Goal: Information Seeking & Learning: Check status

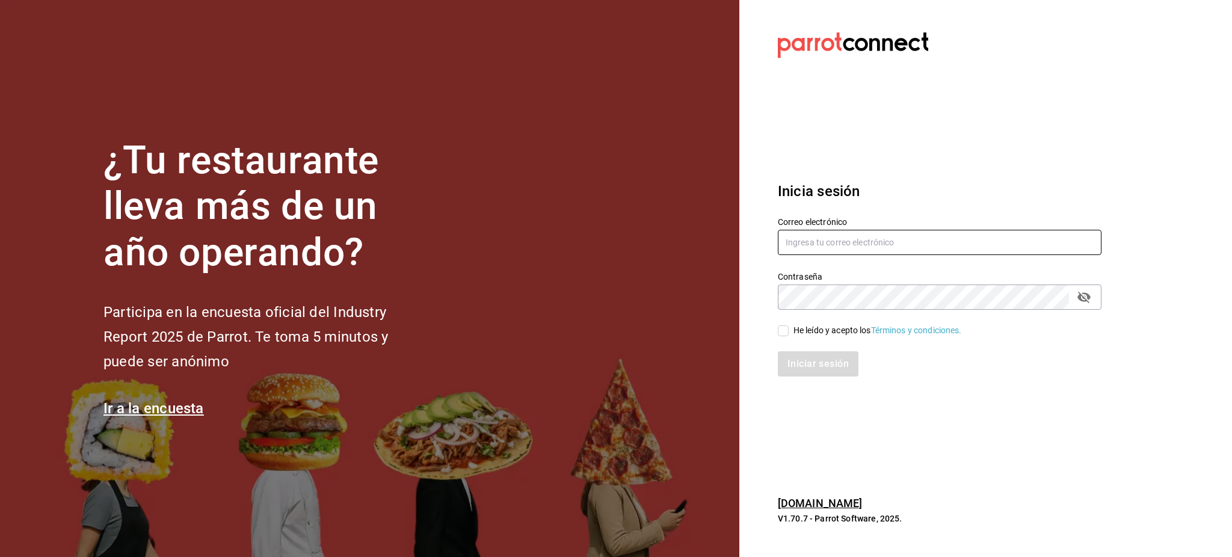
type input "[PERSON_NAME][EMAIL_ADDRESS][PERSON_NAME][DOMAIN_NAME]"
click at [786, 333] on input "He leído y acepto los Términos y condiciones." at bounding box center [783, 330] width 11 height 11
checkbox input "true"
click at [802, 362] on button "Iniciar sesión" at bounding box center [819, 363] width 82 height 25
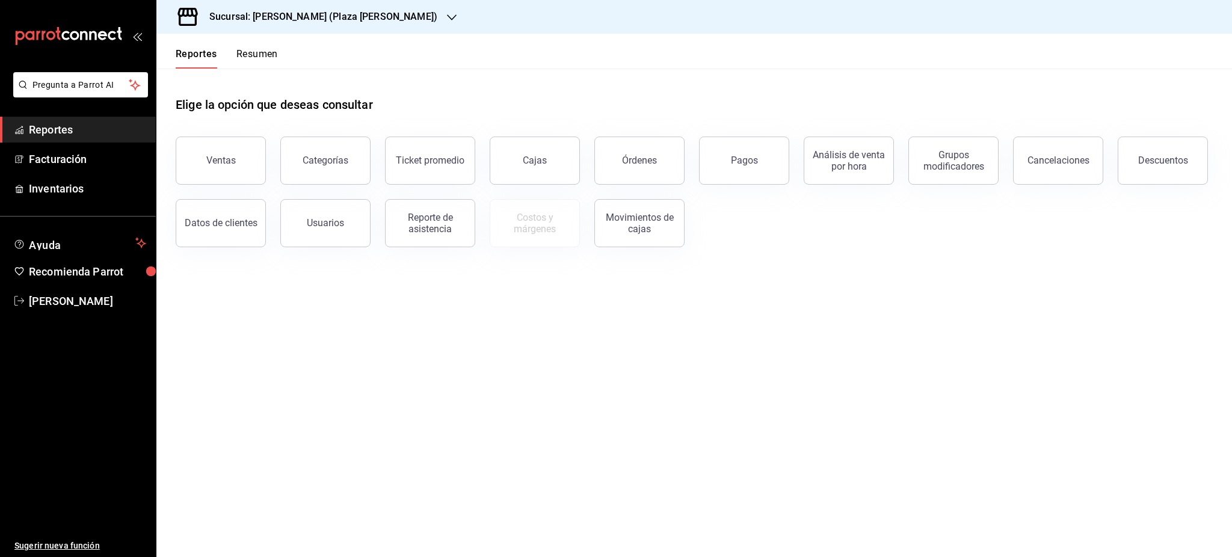
click at [225, 152] on button "Ventas" at bounding box center [221, 161] width 90 height 48
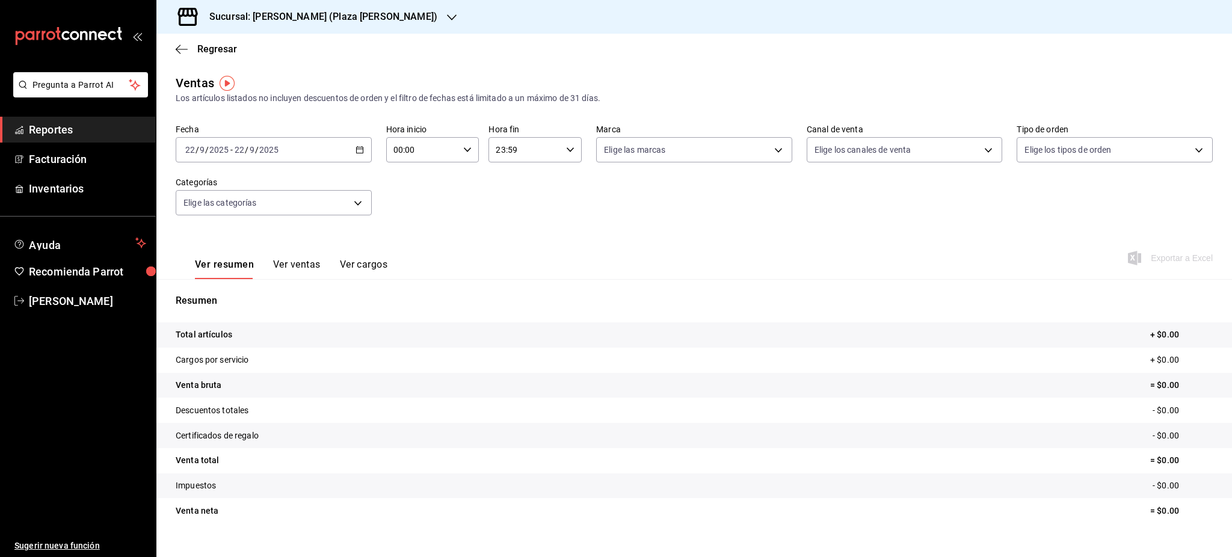
click at [362, 147] on div "[DATE] [DATE] - [DATE] [DATE]" at bounding box center [274, 149] width 196 height 25
click at [357, 11] on h3 "Sucursal: [PERSON_NAME] (Plaza [PERSON_NAME])" at bounding box center [319, 17] width 238 height 14
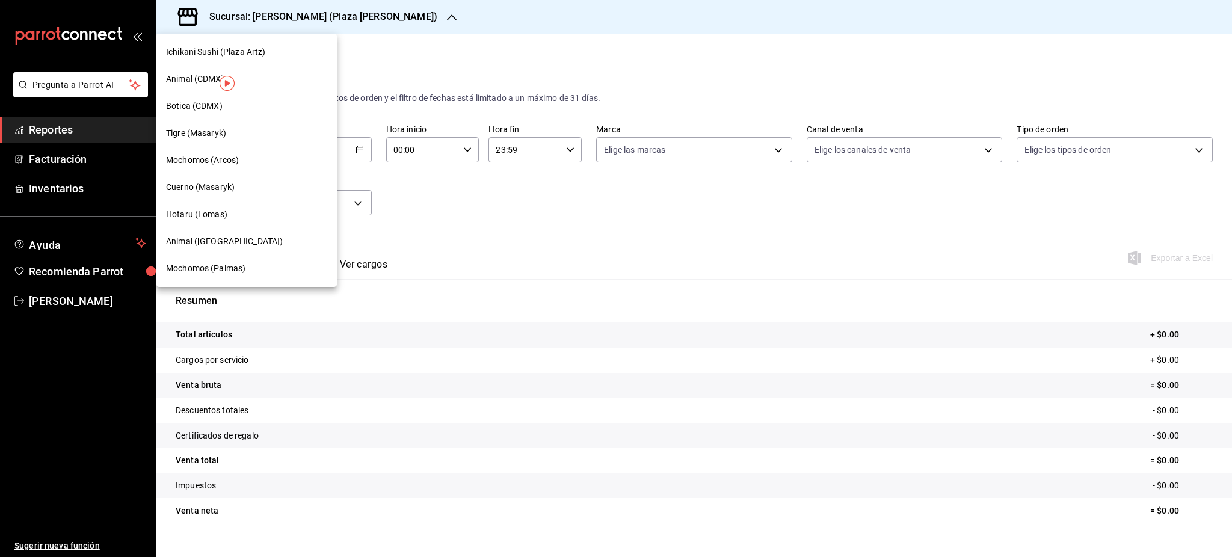
click at [256, 132] on div "Tigre (Masaryk)" at bounding box center [246, 133] width 161 height 13
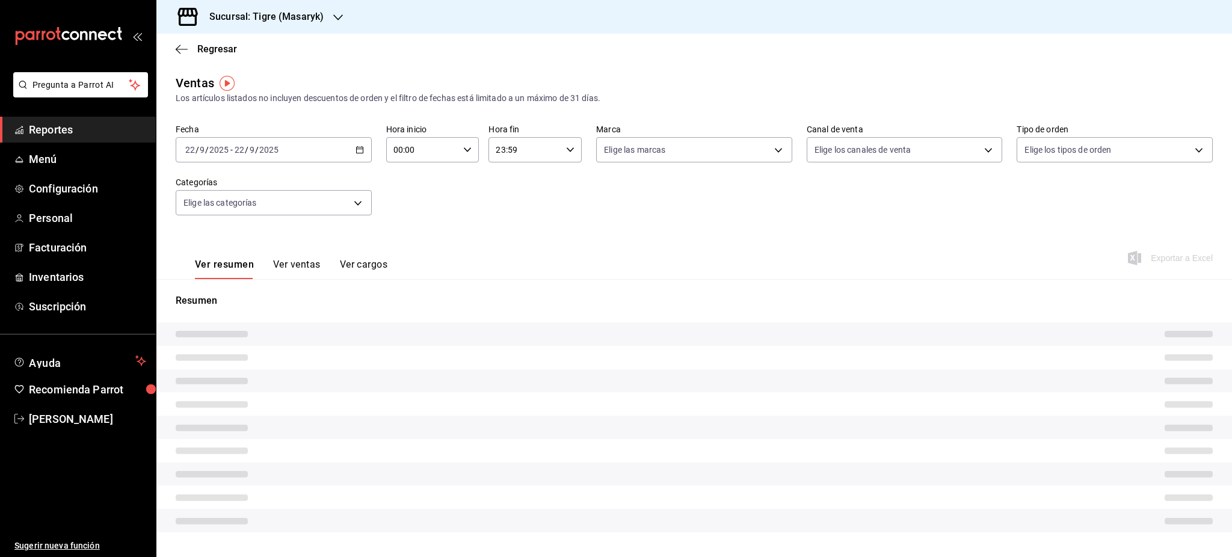
click at [357, 151] on icon "button" at bounding box center [360, 150] width 8 height 8
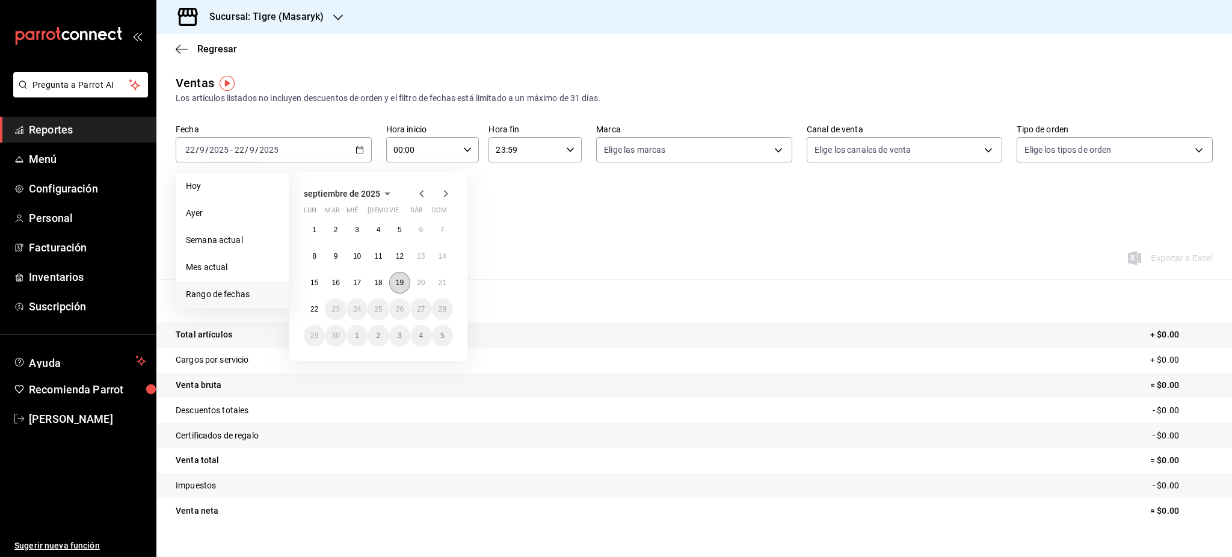
click at [400, 283] on abbr "19" at bounding box center [400, 283] width 8 height 8
click at [421, 284] on abbr "20" at bounding box center [421, 283] width 8 height 8
click at [467, 150] on icon "button" at bounding box center [467, 150] width 8 height 8
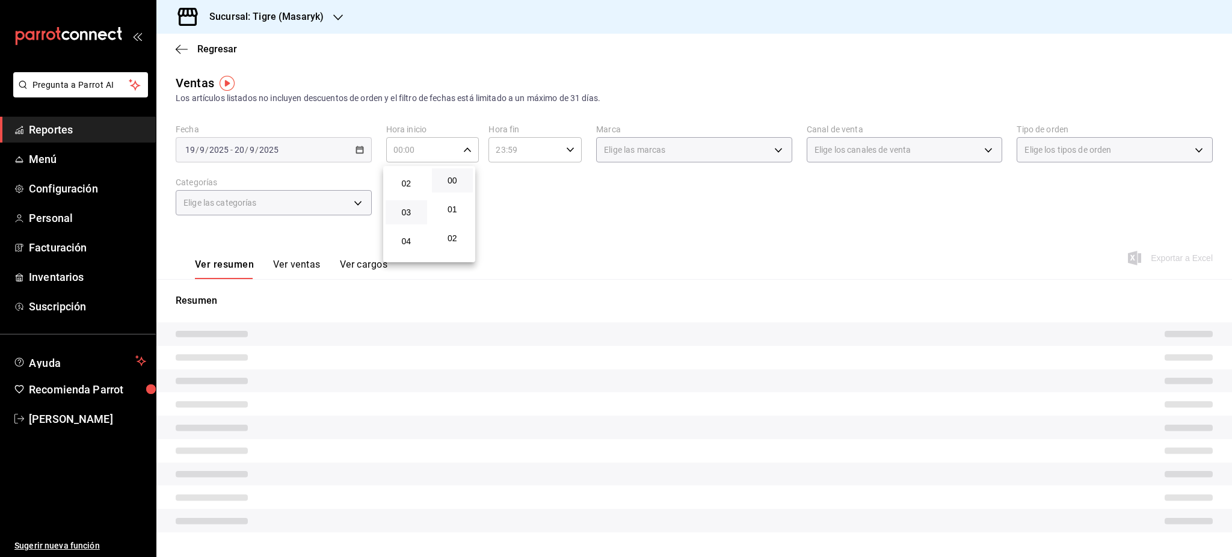
scroll to position [80, 0]
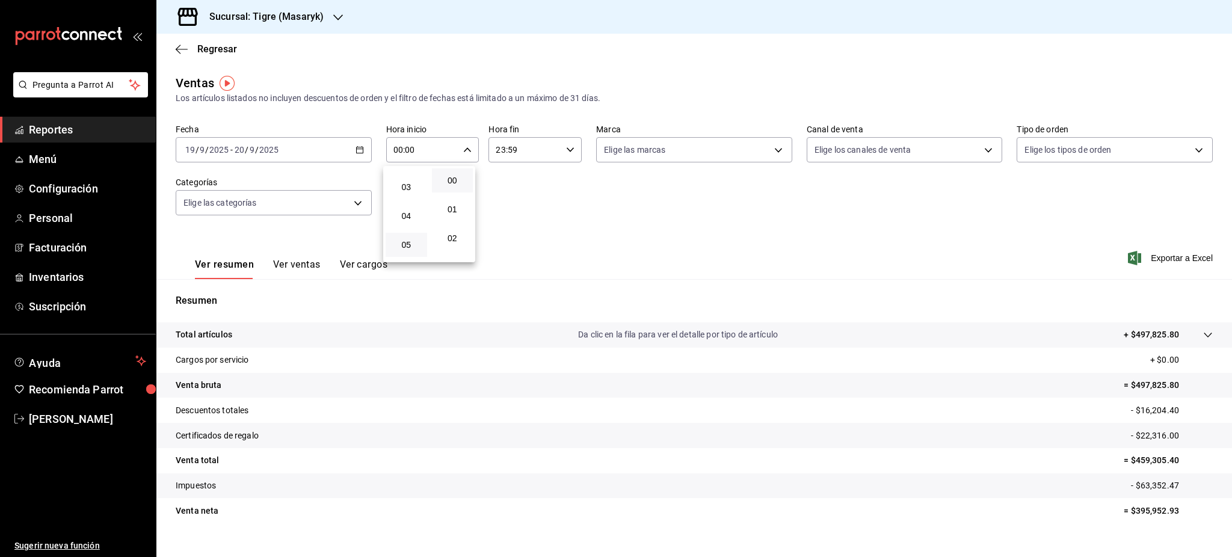
click at [409, 238] on button "05" at bounding box center [407, 245] width 42 height 24
type input "05:00"
click at [455, 178] on span "00" at bounding box center [452, 181] width 27 height 10
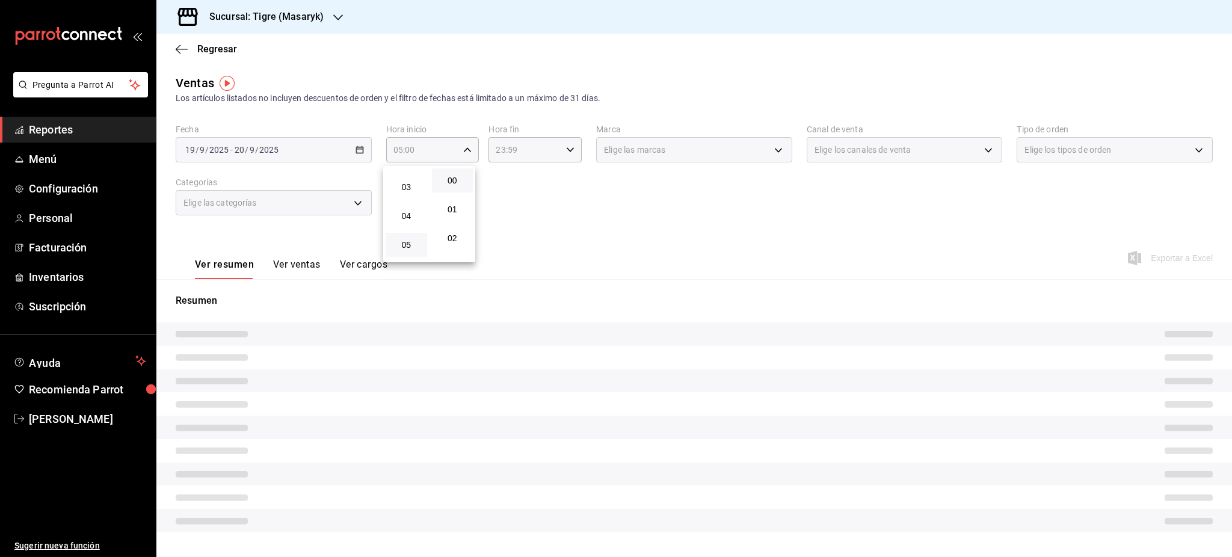
click at [572, 161] on div at bounding box center [616, 278] width 1232 height 557
click at [569, 155] on div "00 01 02 03 04 05 06 07 08 09 10 11 12 13 14 15 16 17 18 19 20 21 22 23 00 01 0…" at bounding box center [616, 281] width 1232 height 554
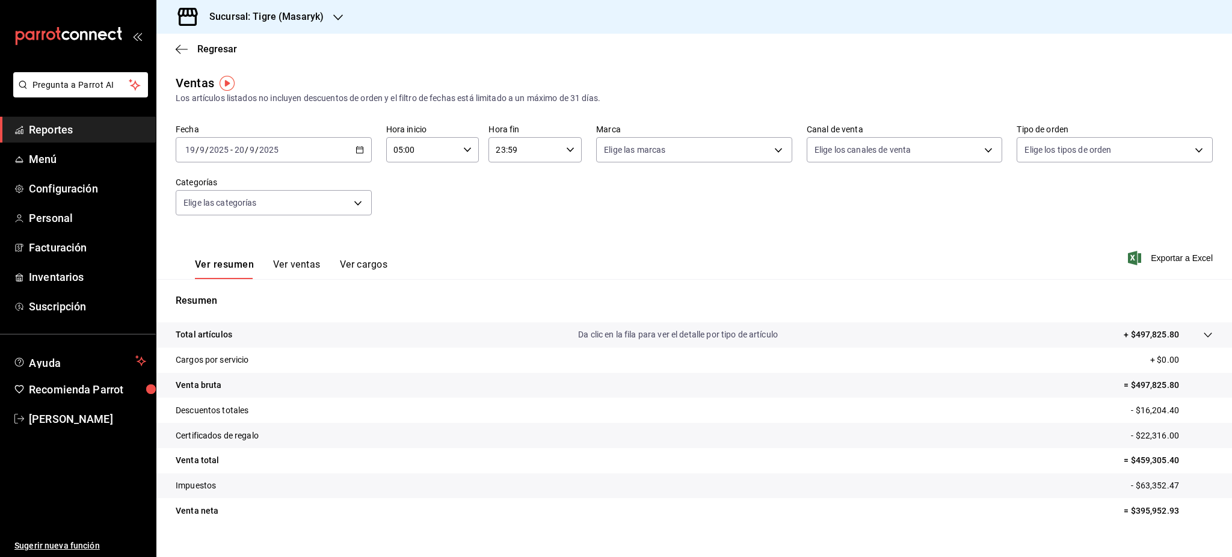
click at [560, 148] on div "23:59 Hora fin" at bounding box center [535, 149] width 93 height 25
click at [513, 218] on button "05" at bounding box center [508, 209] width 42 height 24
click at [552, 179] on span "00" at bounding box center [554, 181] width 27 height 10
click at [677, 232] on div at bounding box center [616, 278] width 1232 height 557
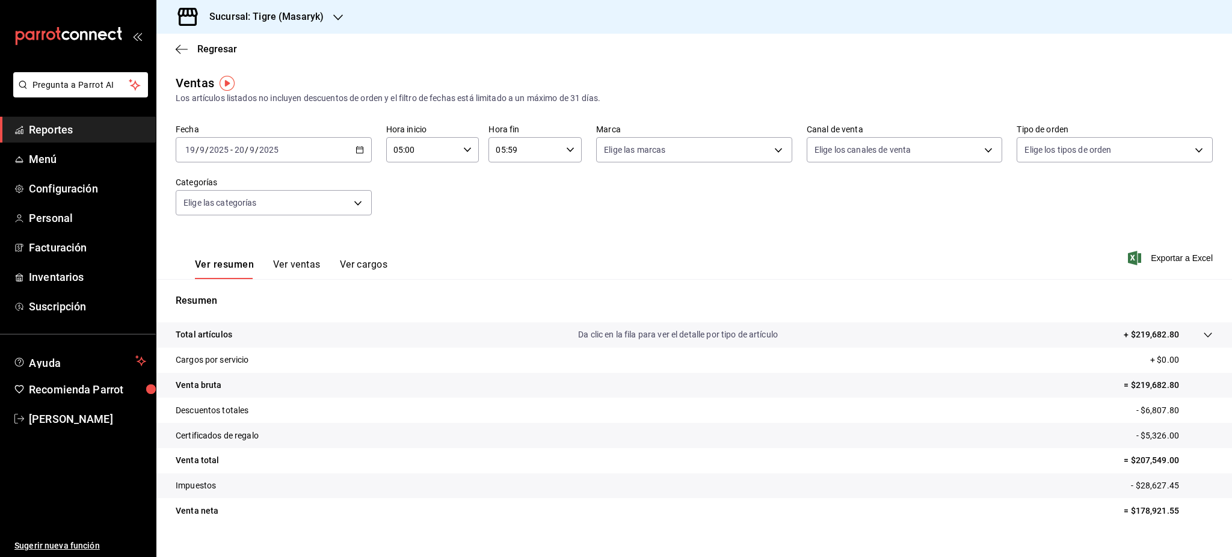
type input "05:00"
click at [213, 49] on span "Regresar" at bounding box center [217, 48] width 40 height 11
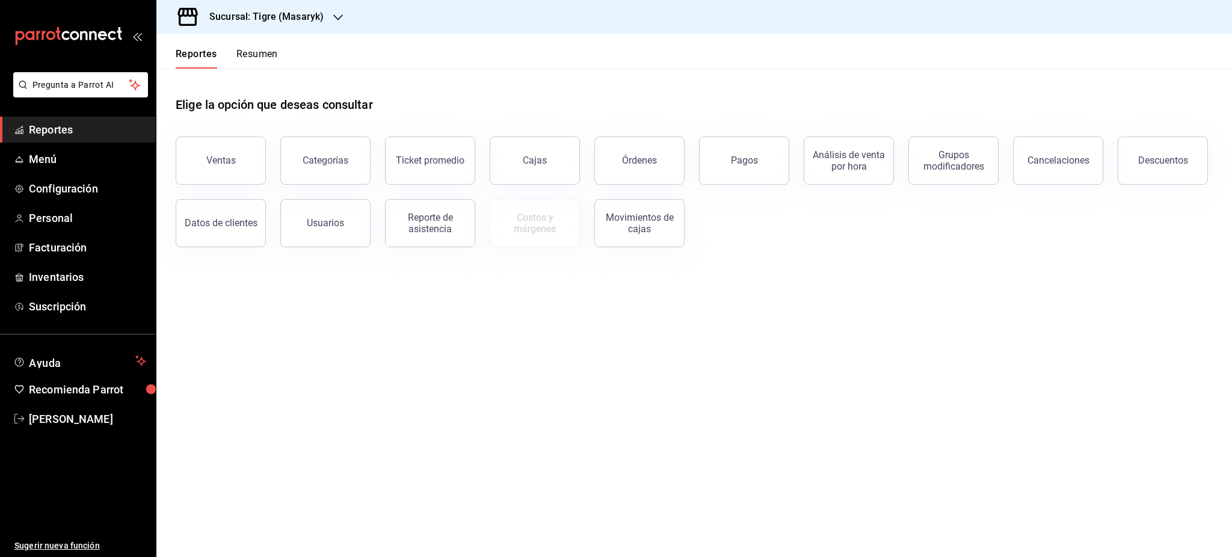
click at [215, 55] on button "Reportes" at bounding box center [197, 58] width 42 height 20
click at [767, 158] on button "Pagos" at bounding box center [744, 161] width 90 height 48
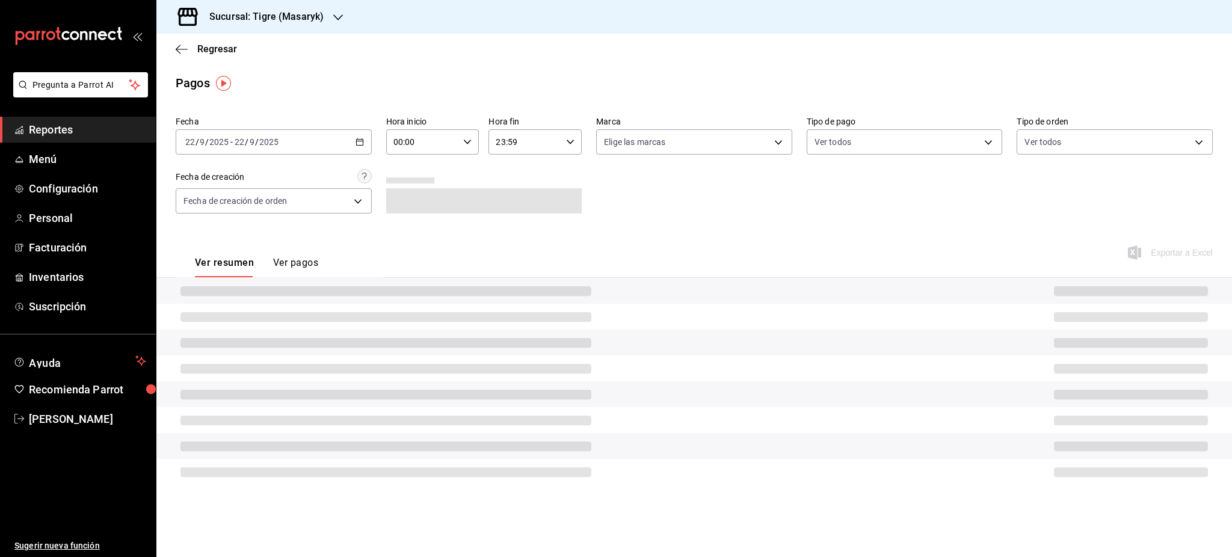
click at [363, 141] on icon "button" at bounding box center [360, 142] width 8 height 8
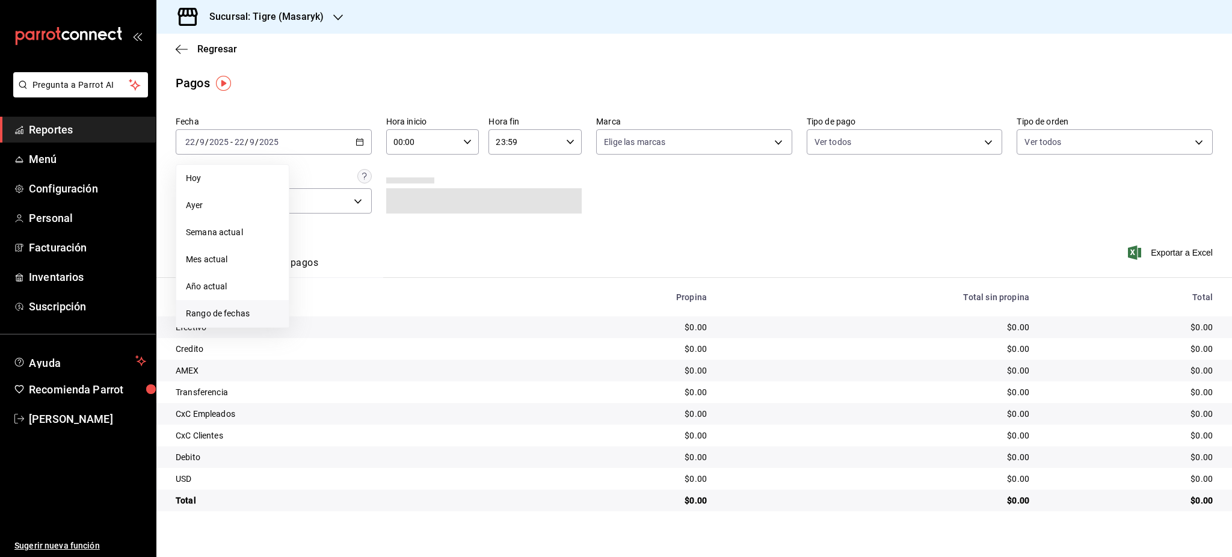
click at [241, 314] on span "Rango de fechas" at bounding box center [232, 313] width 93 height 13
click at [402, 275] on abbr "19" at bounding box center [400, 275] width 8 height 8
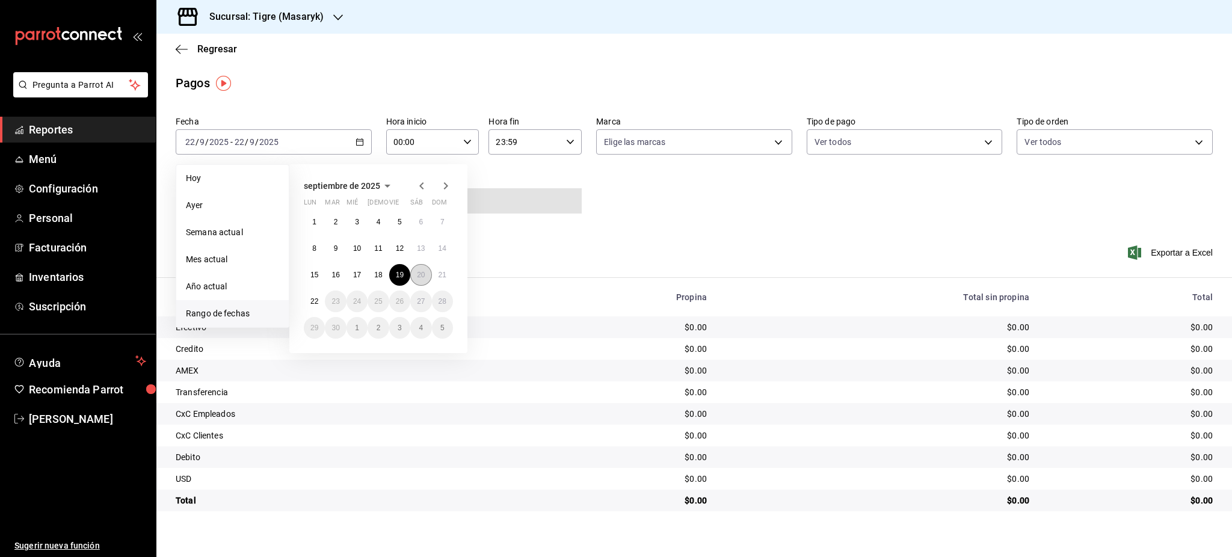
click at [421, 275] on abbr "20" at bounding box center [421, 275] width 8 height 8
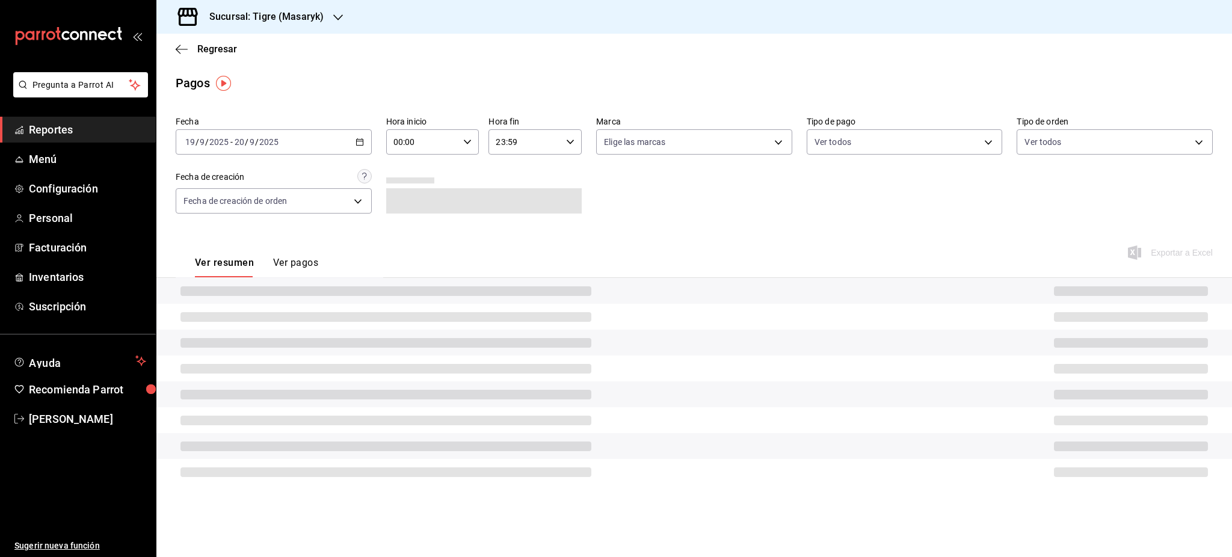
click at [470, 134] on div "00:00 Hora inicio" at bounding box center [432, 141] width 93 height 25
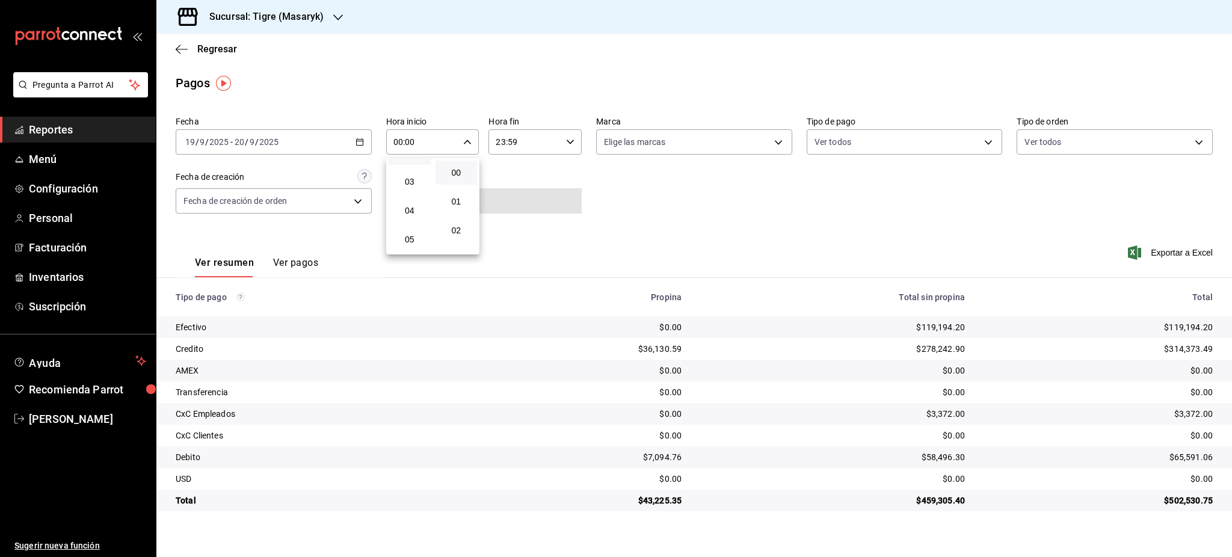
scroll to position [160, 0]
click at [412, 164] on button "05" at bounding box center [410, 157] width 42 height 24
type input "05:00"
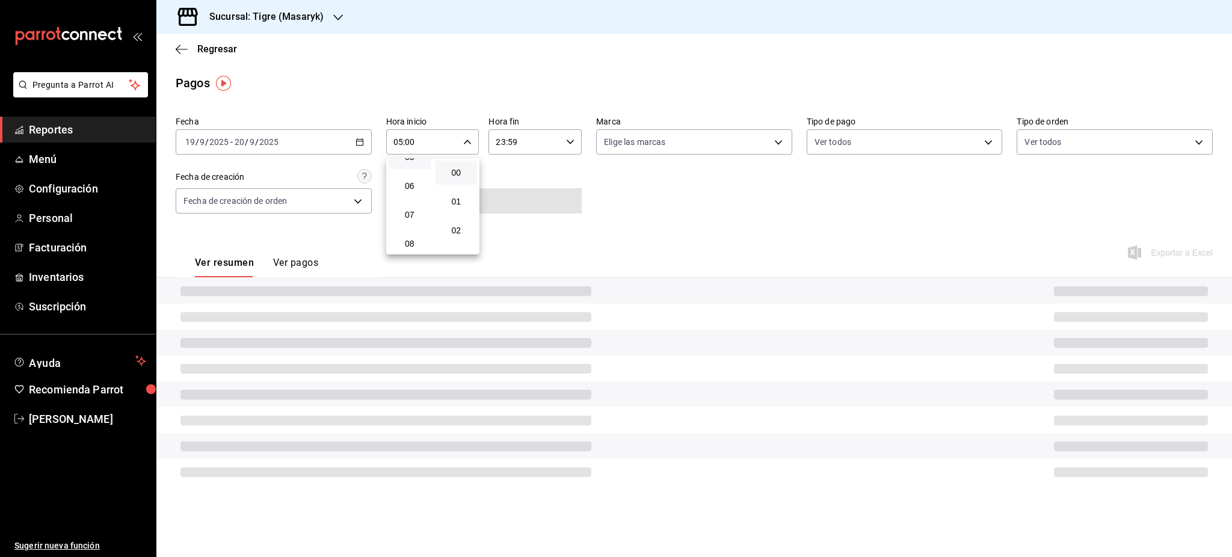
click at [554, 138] on div at bounding box center [616, 278] width 1232 height 557
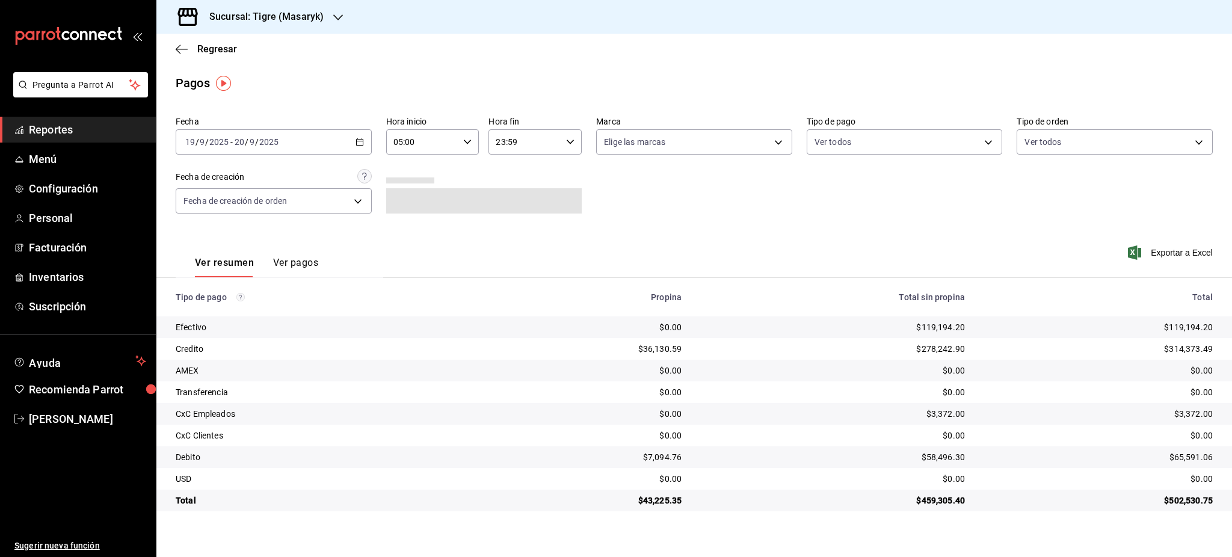
click at [575, 143] on div "23:59 Hora fin" at bounding box center [535, 141] width 93 height 25
click at [518, 205] on span "05" at bounding box center [512, 202] width 28 height 10
click at [563, 174] on span "00" at bounding box center [559, 173] width 28 height 10
type input "05:00"
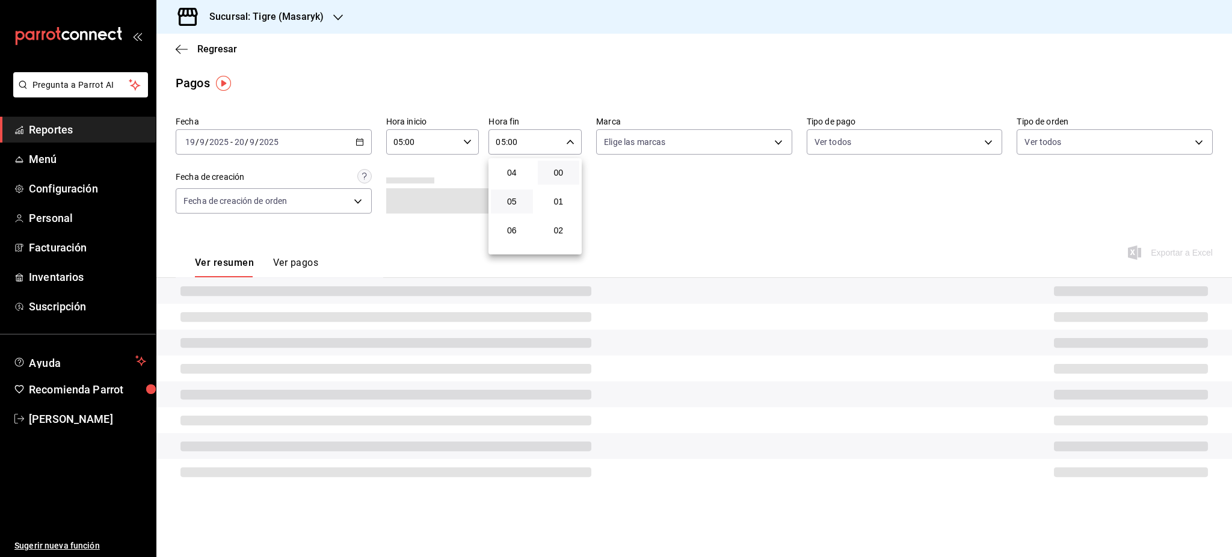
click at [709, 202] on div at bounding box center [616, 278] width 1232 height 557
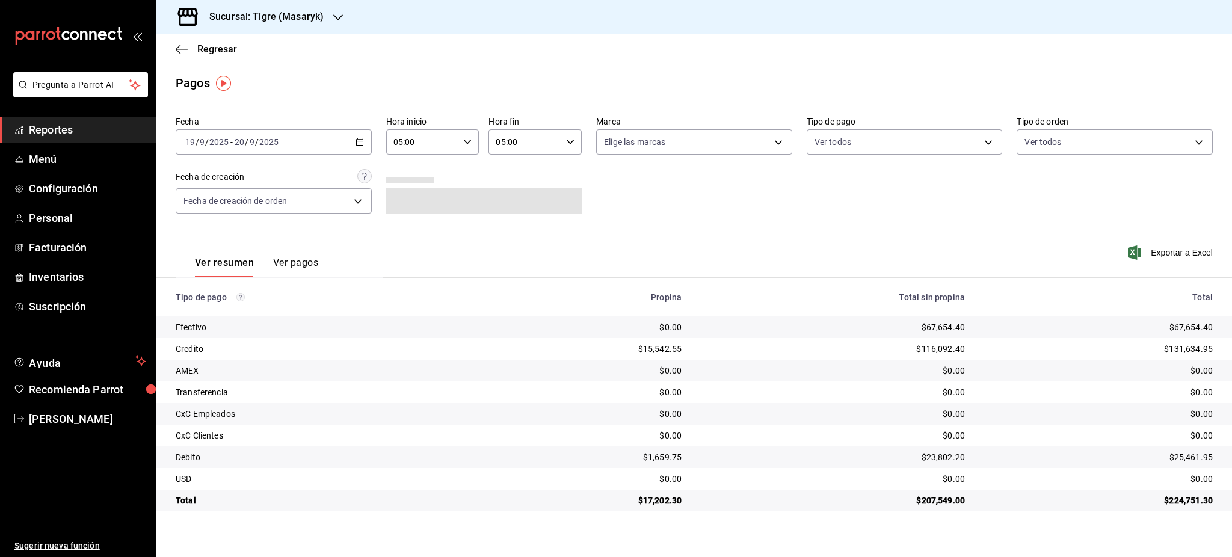
click at [1196, 322] on div "$67,654.40" at bounding box center [1098, 327] width 229 height 12
copy div "67,654.40"
click at [1198, 350] on div "$131,634.95" at bounding box center [1098, 349] width 229 height 12
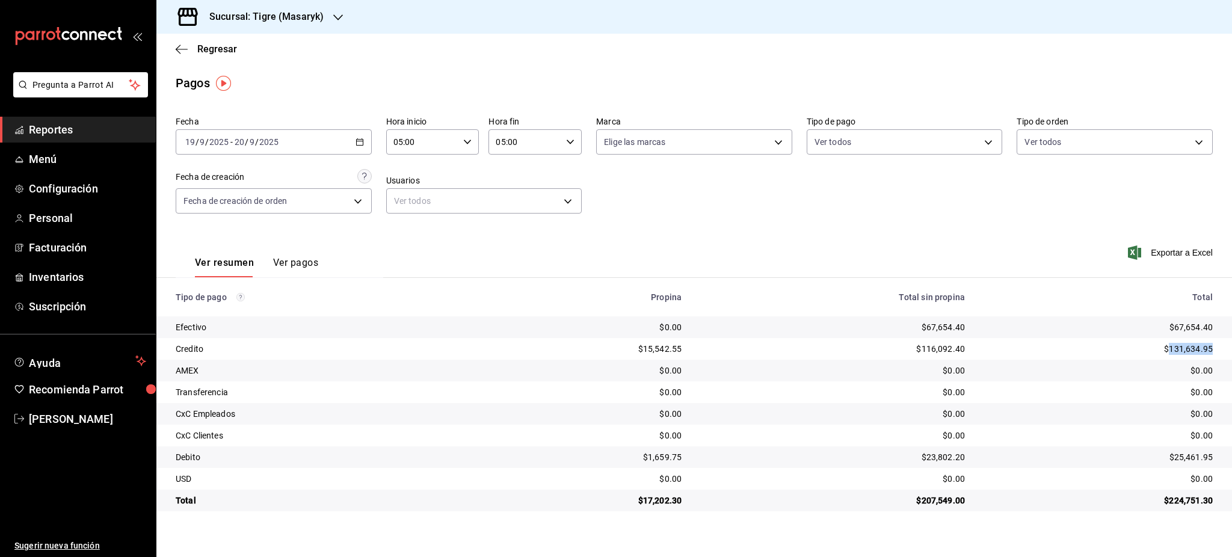
copy div "131,634.95"
click at [1197, 455] on div "$25,461.95" at bounding box center [1098, 457] width 229 height 12
copy div "25,461.95"
click at [1189, 348] on div "$131,634.95" at bounding box center [1098, 349] width 229 height 12
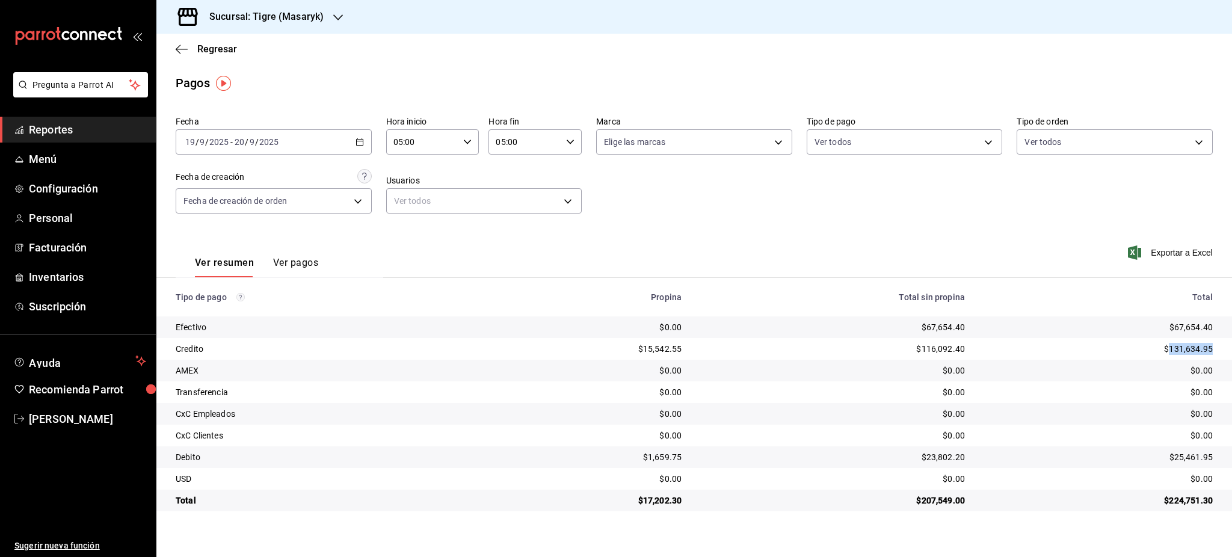
click at [1189, 348] on div "$131,634.95" at bounding box center [1098, 349] width 229 height 12
copy div "131,634.95"
click at [1186, 458] on div "$25,461.95" at bounding box center [1098, 457] width 229 height 12
copy div "25,461.95"
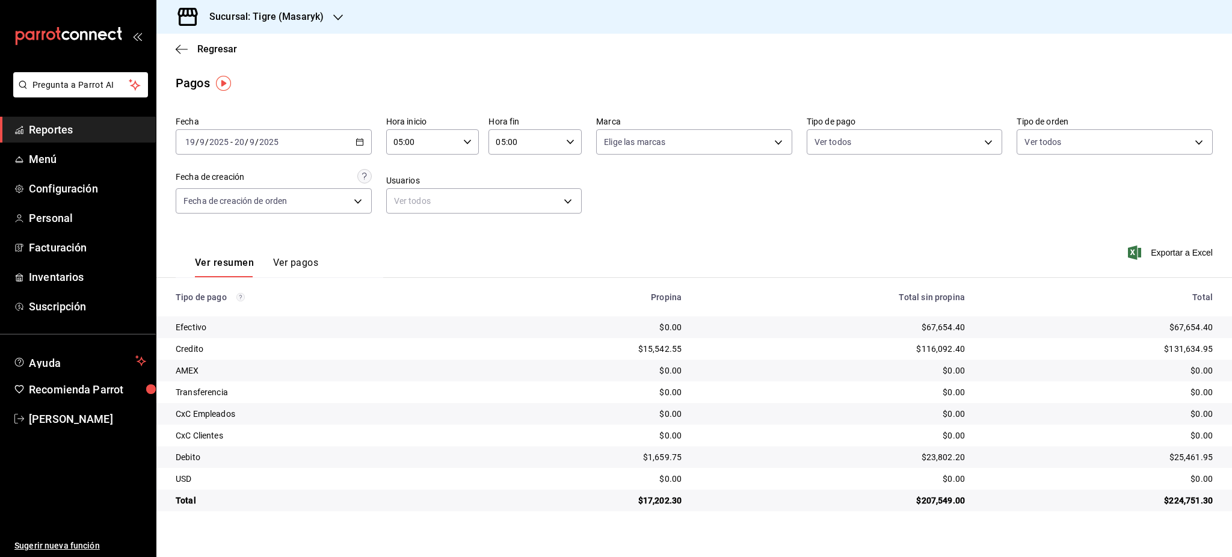
click at [662, 503] on div "$17,202.30" at bounding box center [587, 501] width 190 height 12
copy div "17,202.30"
click at [976, 466] on td "$25,461.95" at bounding box center [1104, 457] width 258 height 22
click at [360, 145] on \(Stroke\) "button" at bounding box center [359, 142] width 7 height 7
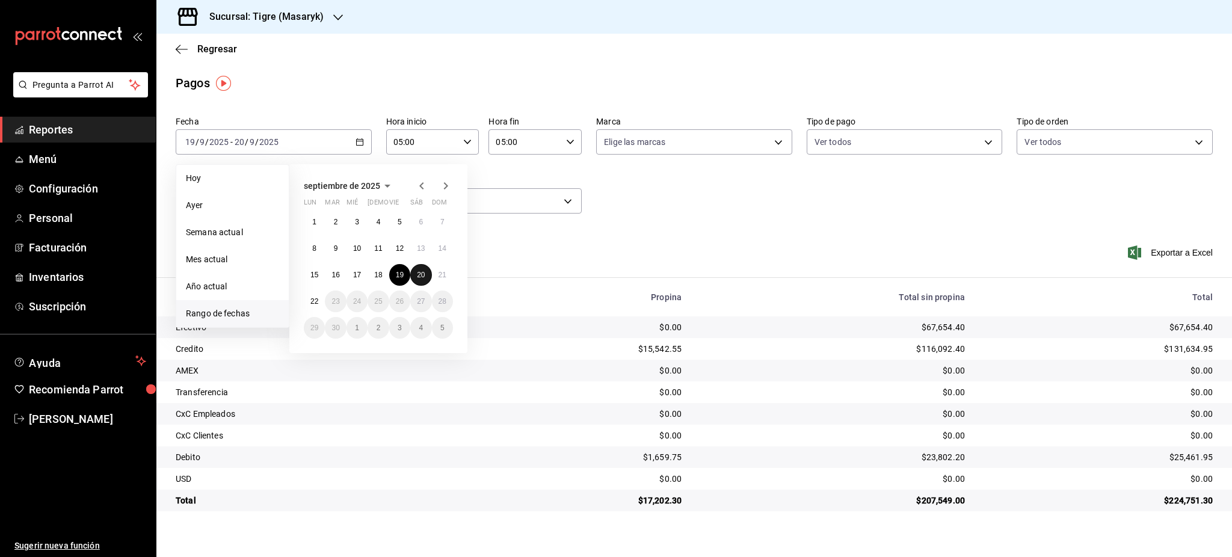
click at [421, 277] on abbr "20" at bounding box center [421, 275] width 8 height 8
click at [442, 276] on abbr "21" at bounding box center [443, 275] width 8 height 8
type input "00:00"
type input "23:59"
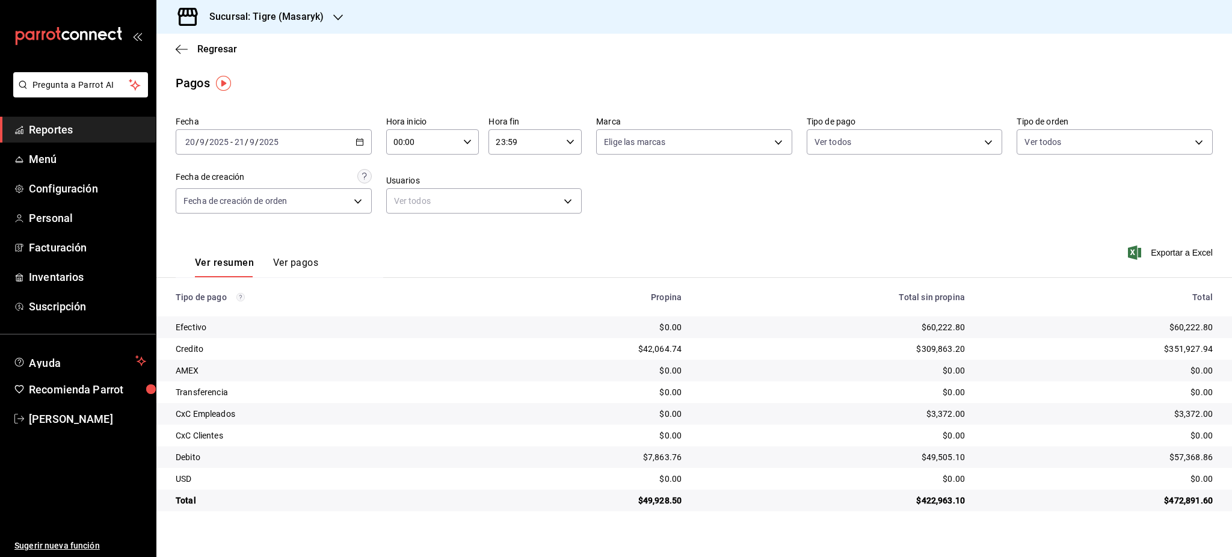
click at [477, 135] on div "00:00 Hora inicio" at bounding box center [432, 141] width 93 height 25
click at [413, 234] on span "05" at bounding box center [410, 237] width 28 height 10
type input "05:00"
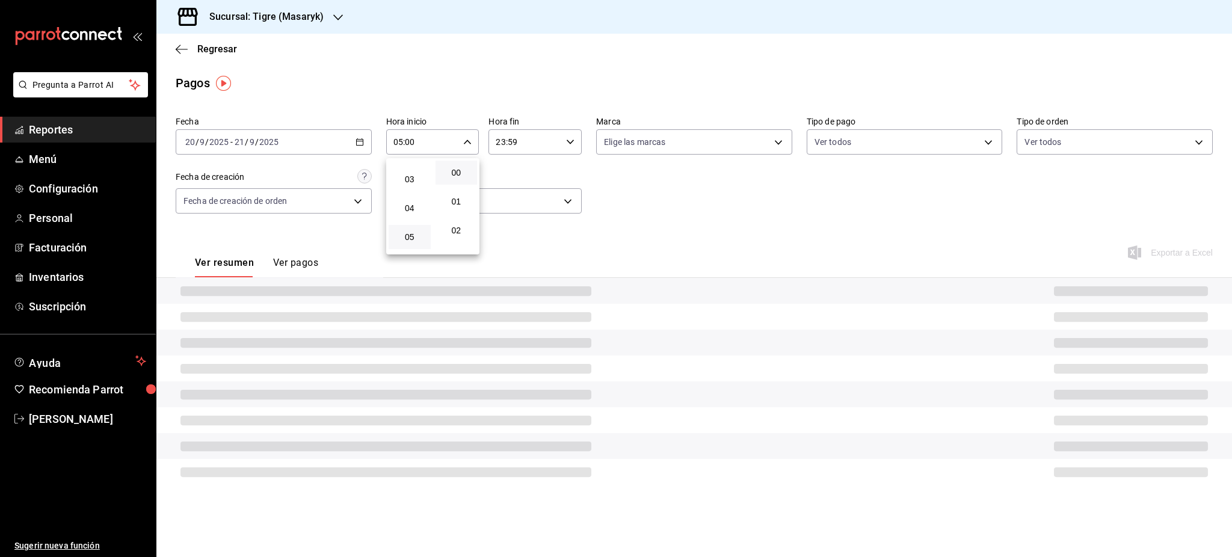
click at [554, 140] on div at bounding box center [616, 278] width 1232 height 557
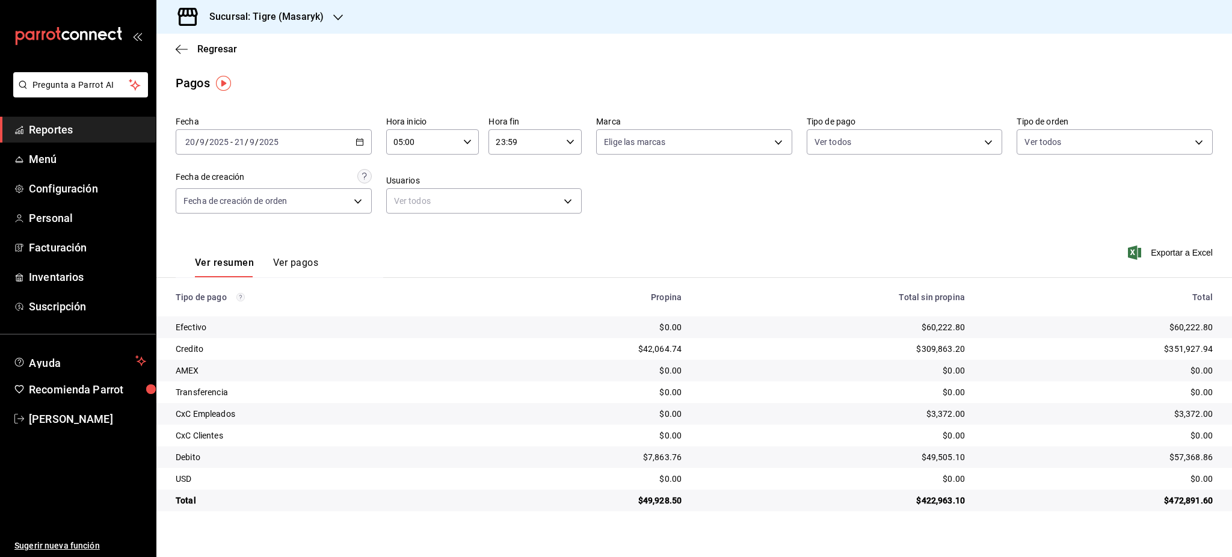
click at [572, 144] on icon "button" at bounding box center [570, 142] width 8 height 8
click at [515, 201] on span "05" at bounding box center [512, 202] width 28 height 10
click at [556, 170] on span "00" at bounding box center [559, 173] width 28 height 10
type input "05:00"
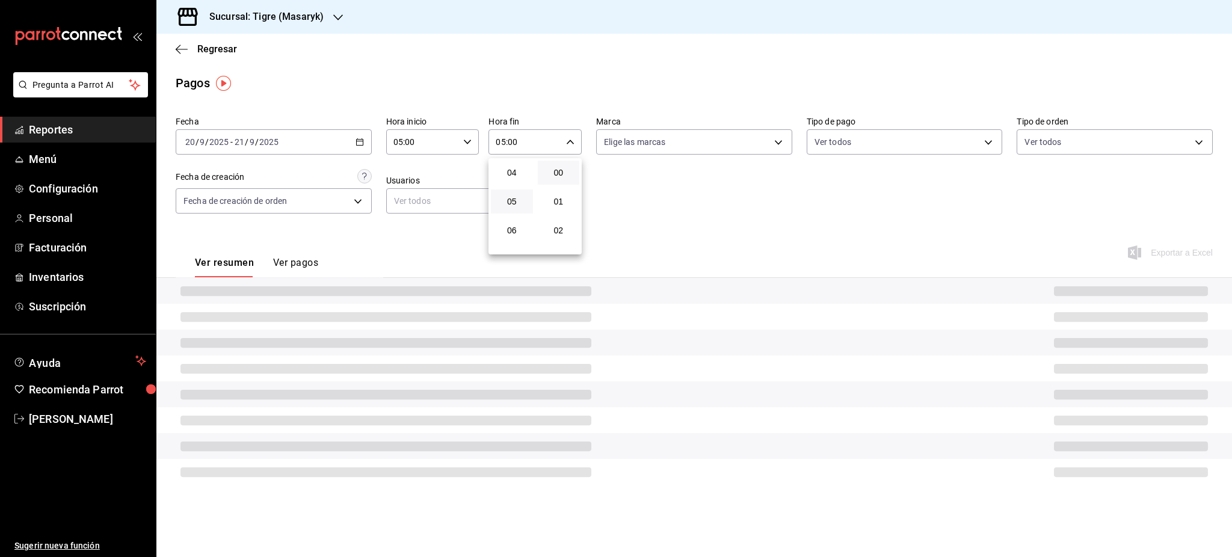
click at [680, 220] on div at bounding box center [616, 278] width 1232 height 557
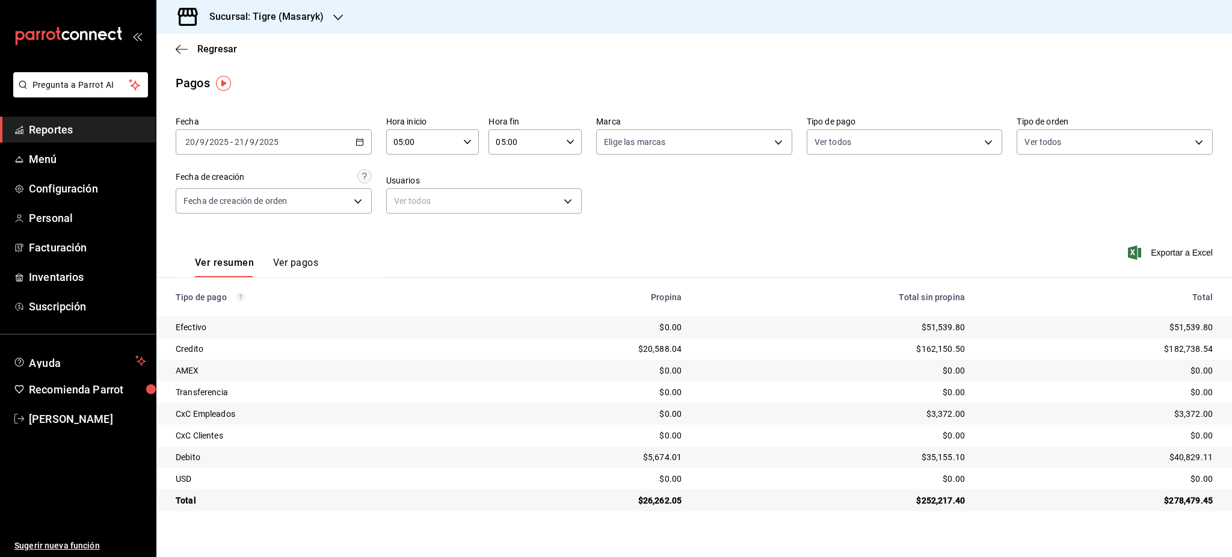
click at [1196, 316] on td "$51,539.80" at bounding box center [1104, 327] width 258 height 22
click at [1196, 318] on td "$51,539.80" at bounding box center [1104, 327] width 258 height 22
click at [1196, 322] on div "$51,539.80" at bounding box center [1098, 327] width 229 height 12
click at [1191, 349] on div "$182,738.54" at bounding box center [1098, 349] width 229 height 12
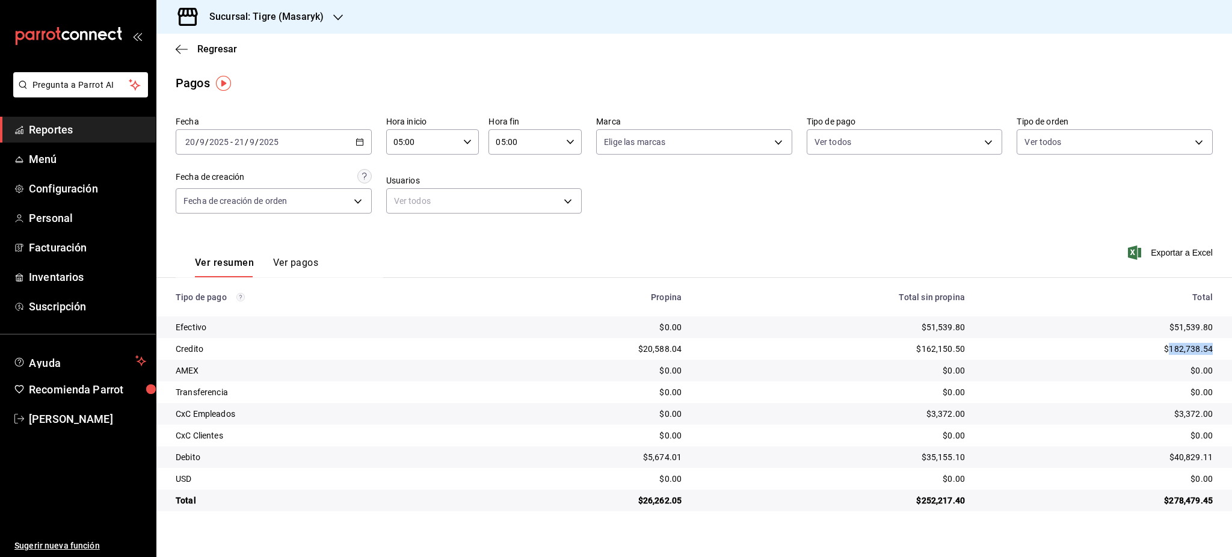
click at [1191, 349] on div "$182,738.54" at bounding box center [1098, 349] width 229 height 12
copy div "182,738.54"
click at [1188, 349] on div "$182,738.54" at bounding box center [1098, 349] width 229 height 12
click at [1173, 348] on div "$182,738.54" at bounding box center [1098, 349] width 229 height 12
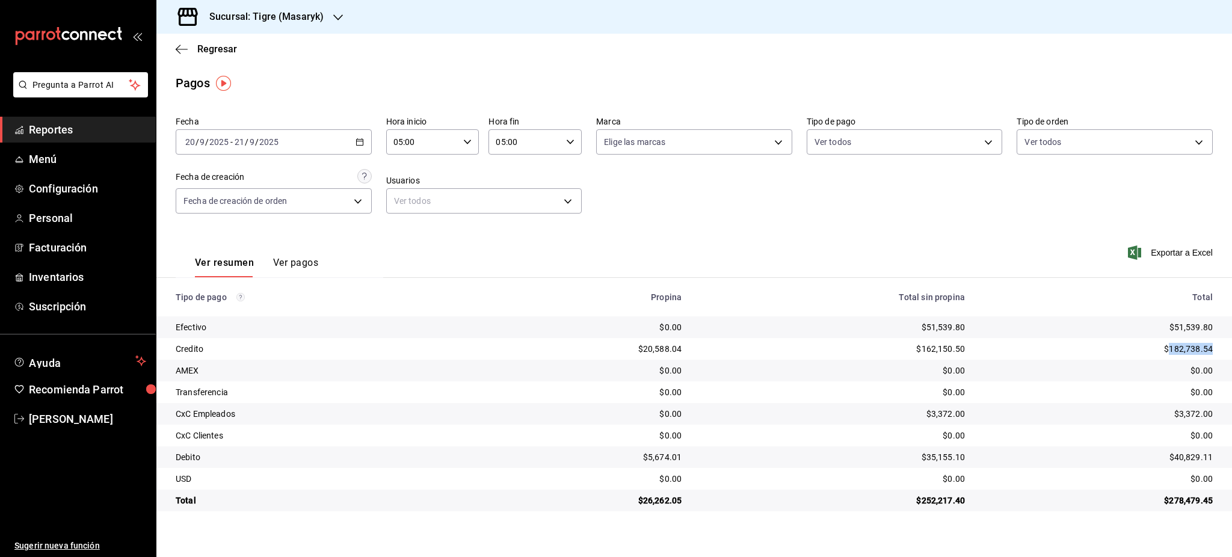
click at [1173, 348] on div "$182,738.54" at bounding box center [1098, 349] width 229 height 12
click at [1199, 409] on div "$3,372.00" at bounding box center [1098, 414] width 229 height 12
copy div "3,372.00"
click at [1203, 451] on div "$40,829.11" at bounding box center [1098, 457] width 229 height 12
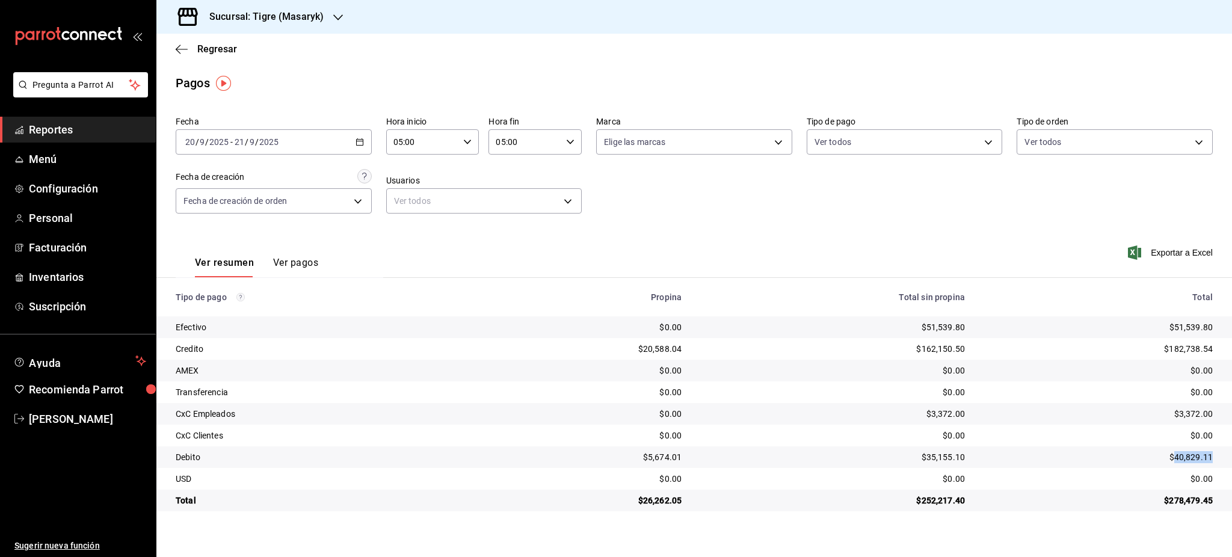
click at [1203, 451] on div "$40,829.11" at bounding box center [1098, 457] width 229 height 12
copy div "40,829.11"
click at [1203, 410] on div "$3,372.00" at bounding box center [1098, 414] width 229 height 12
copy div "3,372.00"
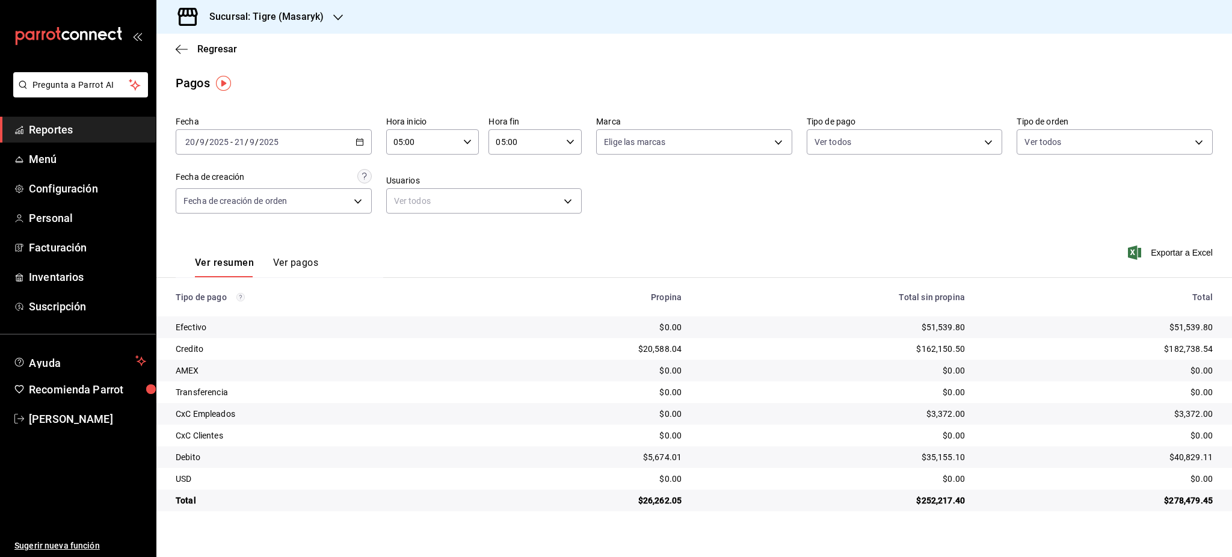
click at [1195, 346] on div "$182,738.54" at bounding box center [1098, 349] width 229 height 12
click at [1190, 457] on div "$40,829.11" at bounding box center [1098, 457] width 229 height 12
click at [665, 495] on div "$26,262.05" at bounding box center [587, 501] width 190 height 12
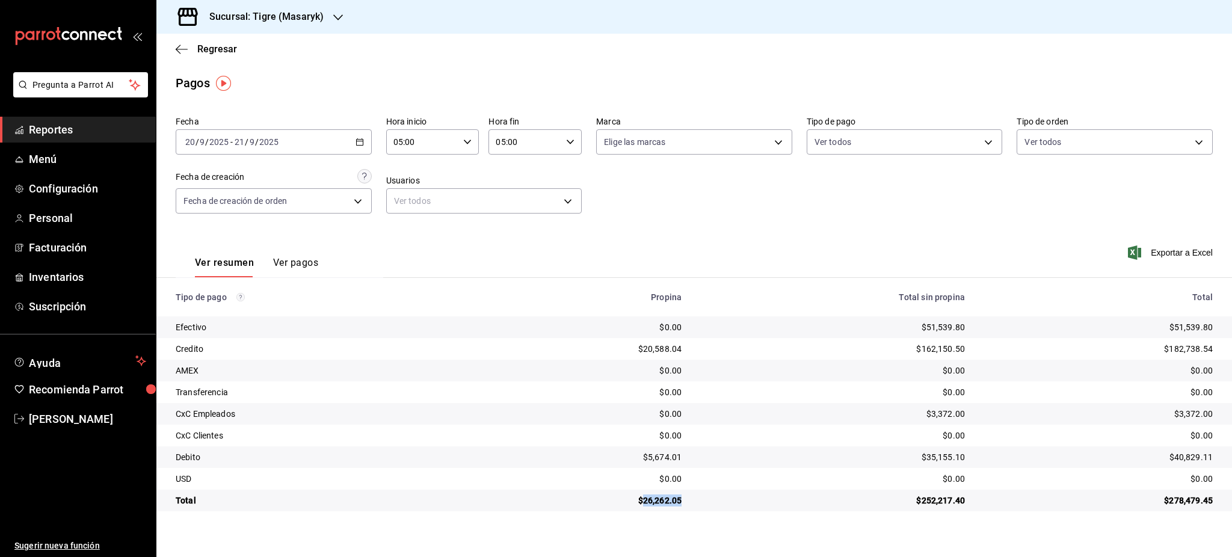
click at [665, 495] on div "$26,262.05" at bounding box center [587, 501] width 190 height 12
click at [358, 143] on icon "button" at bounding box center [360, 142] width 8 height 8
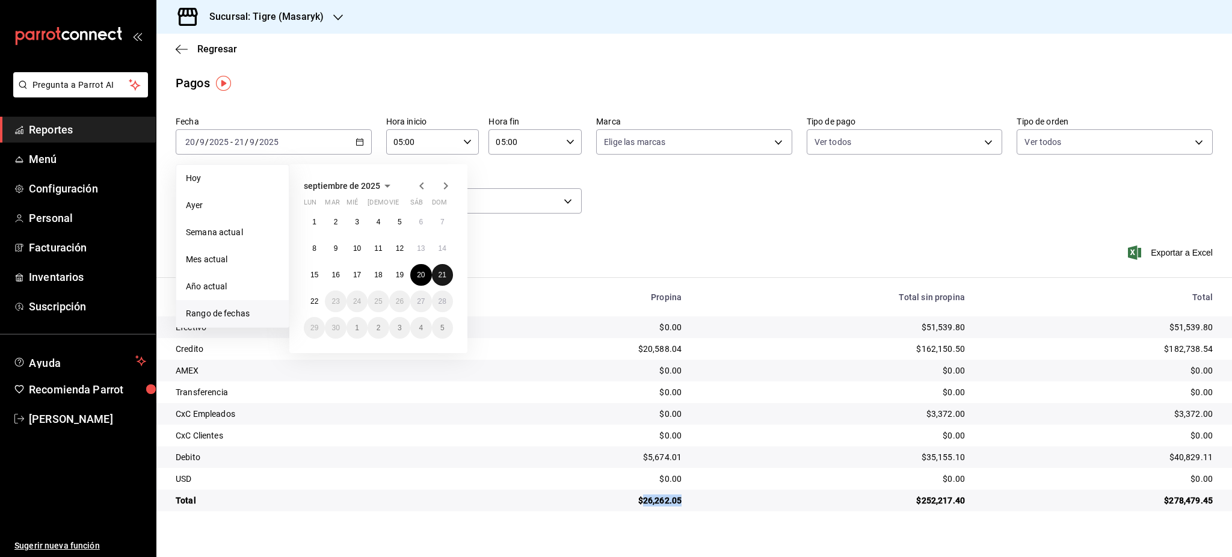
click at [443, 274] on abbr "21" at bounding box center [443, 275] width 8 height 8
click at [316, 304] on abbr "22" at bounding box center [314, 301] width 8 height 8
type input "00:00"
type input "23:59"
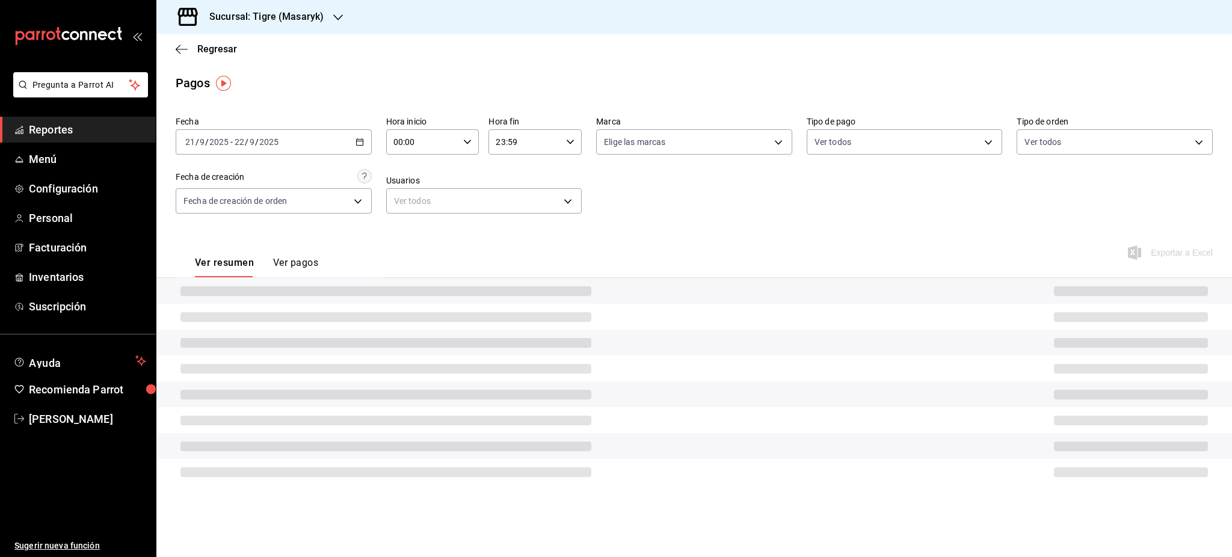
click at [466, 140] on icon "button" at bounding box center [467, 142] width 8 height 8
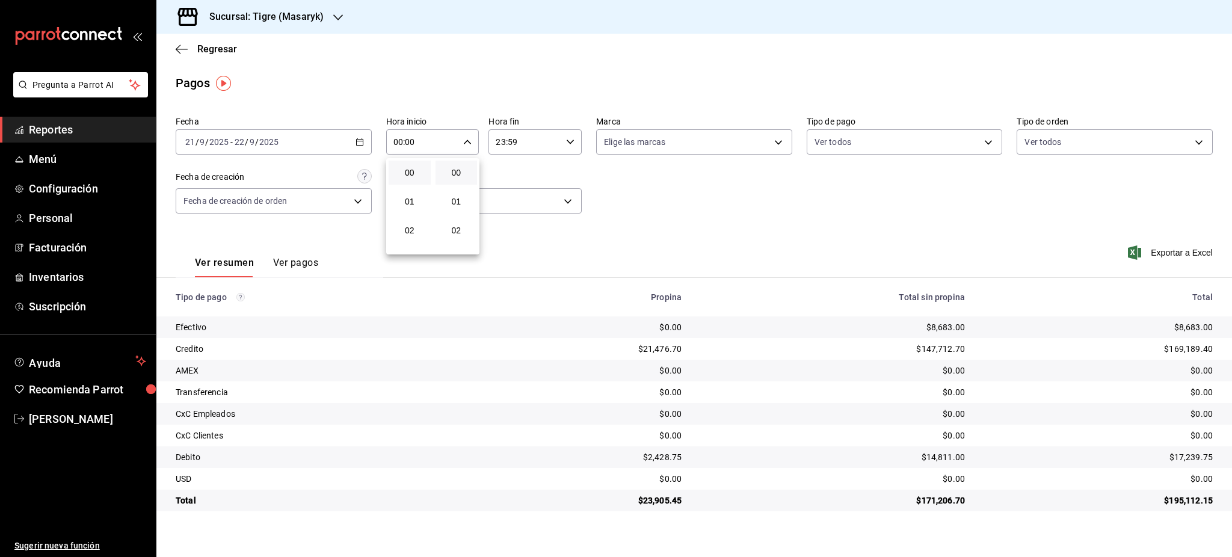
scroll to position [80, 0]
click at [412, 235] on span "05" at bounding box center [410, 237] width 28 height 10
type input "05:00"
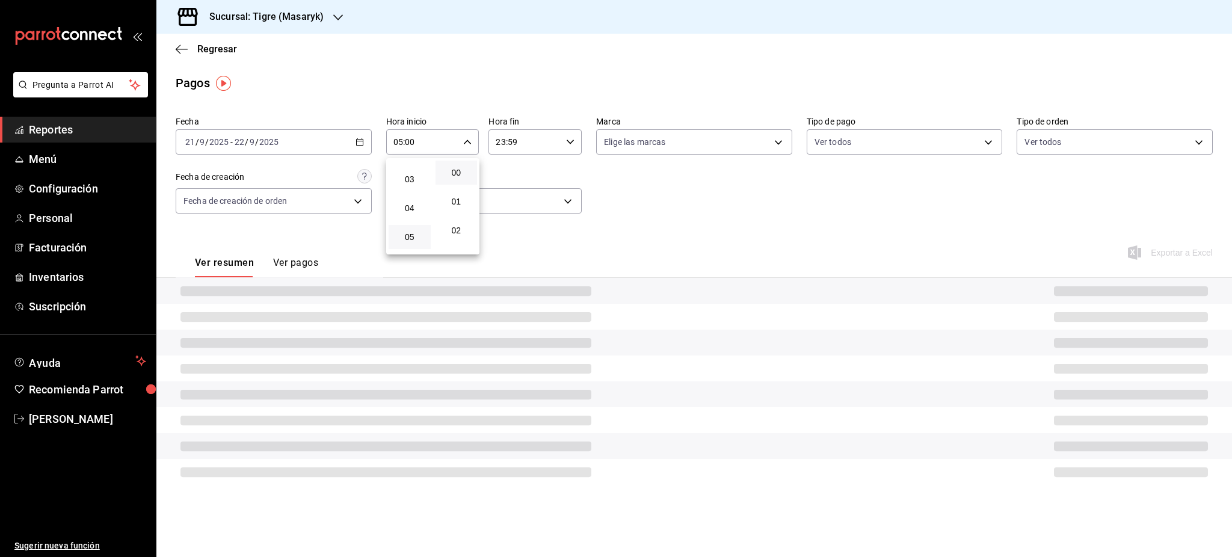
click at [557, 141] on div at bounding box center [616, 278] width 1232 height 557
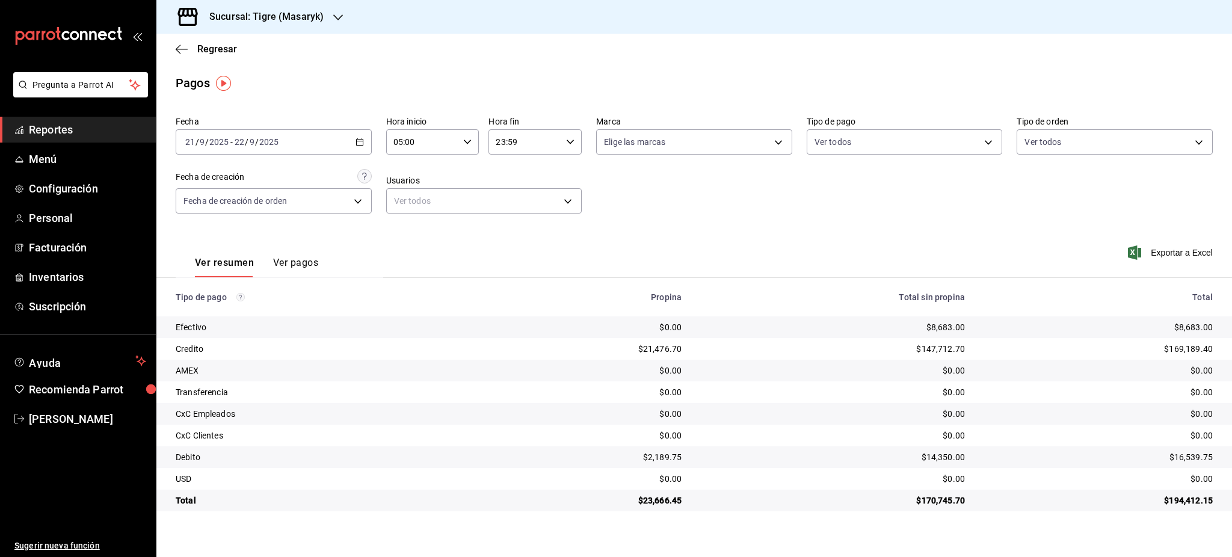
click at [572, 141] on \(Stroke\) "button" at bounding box center [570, 142] width 7 height 4
click at [514, 199] on span "05" at bounding box center [512, 202] width 28 height 10
click at [559, 179] on button "00" at bounding box center [559, 173] width 42 height 24
type input "05:00"
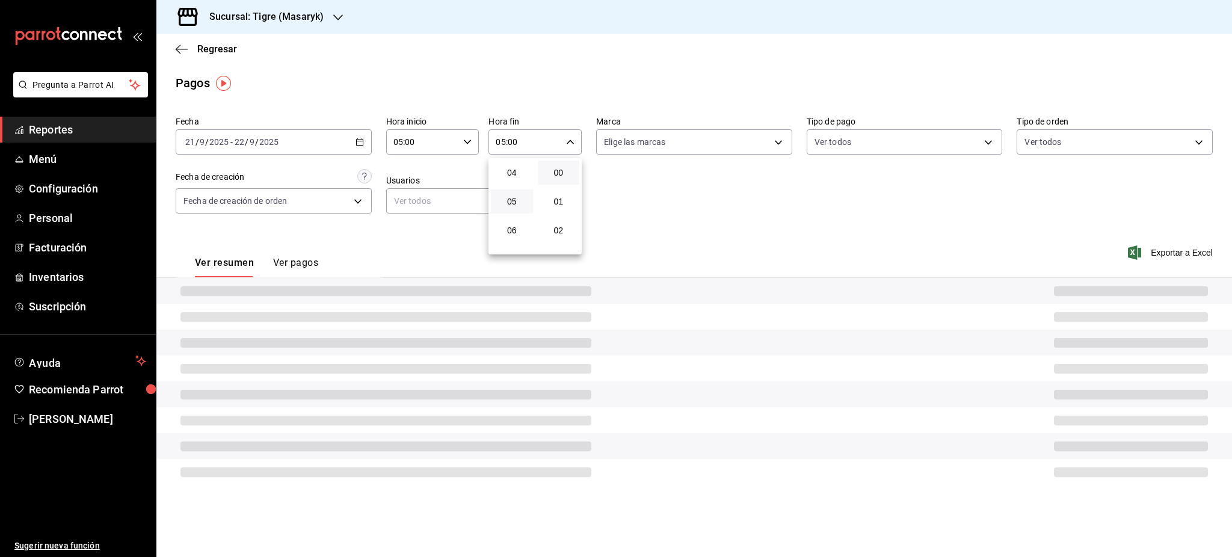
drag, startPoint x: 717, startPoint y: 199, endPoint x: 733, endPoint y: 205, distance: 17.7
click at [720, 200] on div at bounding box center [616, 278] width 1232 height 557
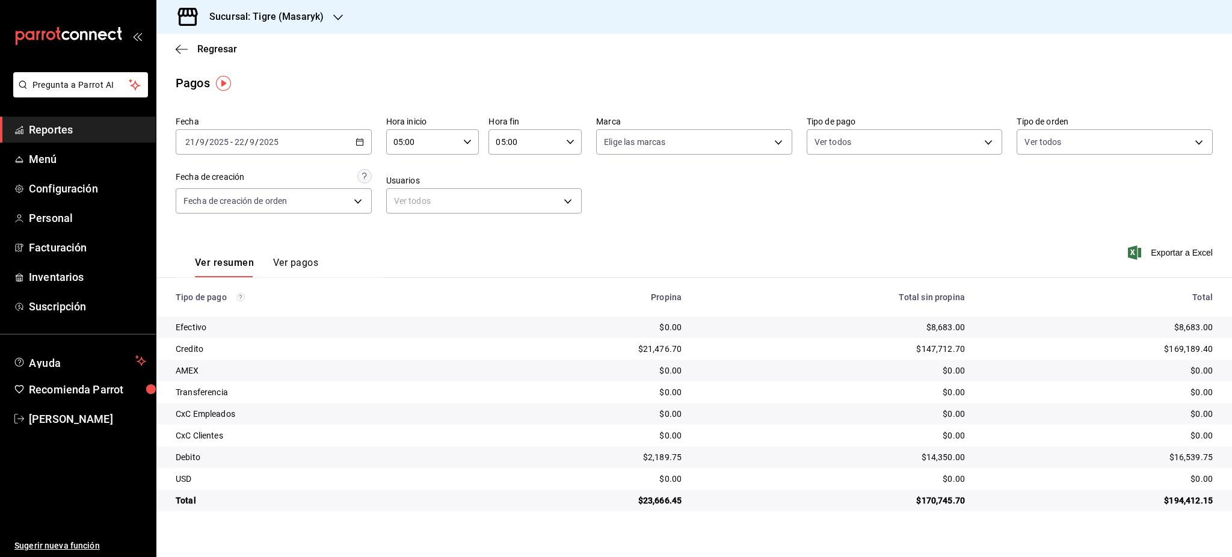
click at [1203, 323] on div "$8,683.00" at bounding box center [1098, 327] width 229 height 12
click at [1190, 331] on div "$8,683.00" at bounding box center [1098, 327] width 229 height 12
click at [800, 430] on div "$0.00" at bounding box center [833, 436] width 264 height 12
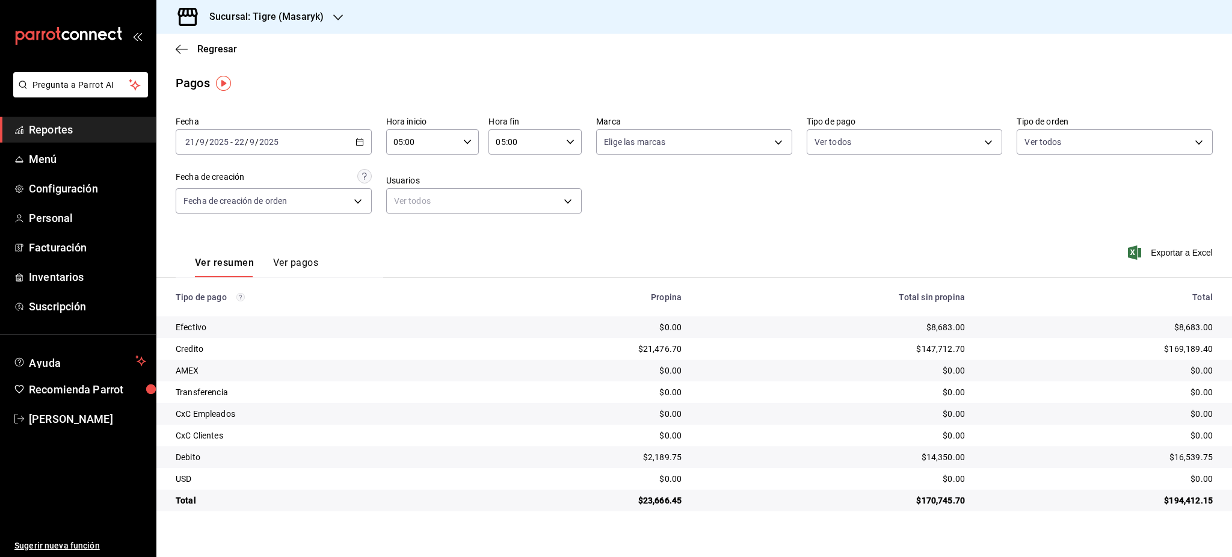
click at [1207, 327] on div "$8,683.00" at bounding box center [1098, 327] width 229 height 12
click at [1194, 344] on div "$169,189.40" at bounding box center [1098, 349] width 229 height 12
click at [1182, 351] on div "$169,189.40" at bounding box center [1098, 349] width 229 height 12
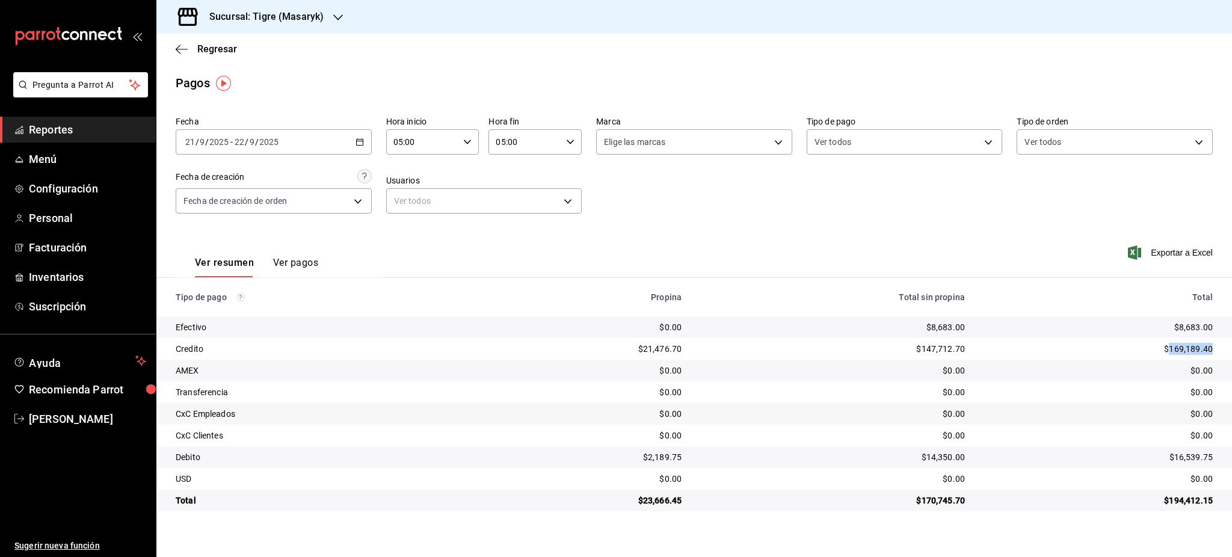
drag, startPoint x: 1215, startPoint y: 353, endPoint x: 1168, endPoint y: 352, distance: 46.3
click at [1168, 352] on td "$169,189.40" at bounding box center [1104, 349] width 258 height 22
click at [1196, 446] on td "$0.00" at bounding box center [1104, 436] width 258 height 22
click at [1196, 455] on div "$16,539.75" at bounding box center [1098, 457] width 229 height 12
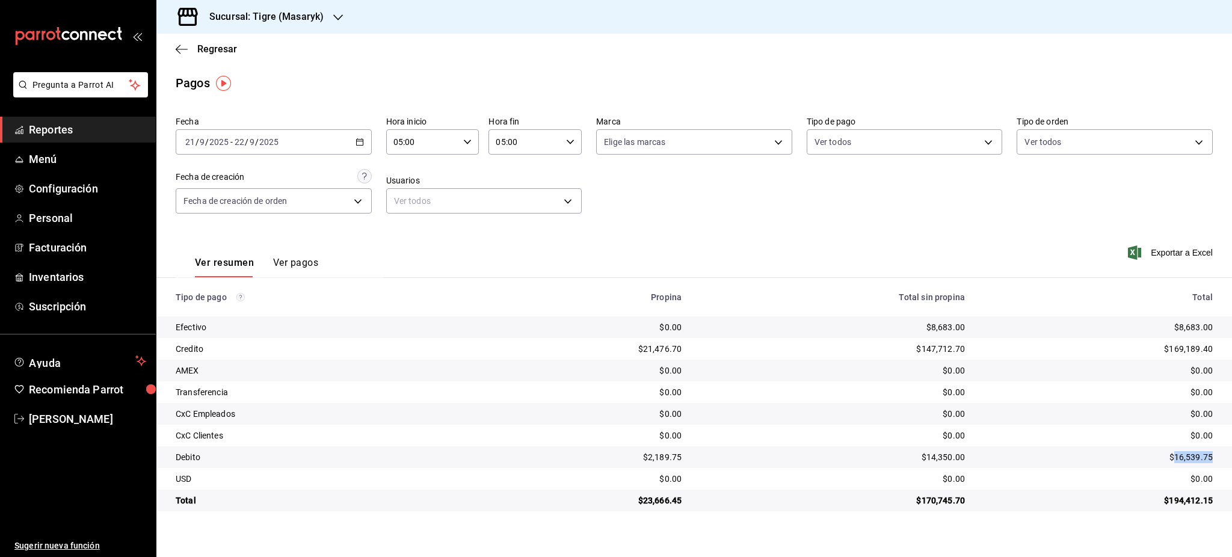
click at [1196, 455] on div "$16,539.75" at bounding box center [1098, 457] width 229 height 12
click at [1194, 343] on div "$169,189.40" at bounding box center [1098, 349] width 229 height 12
click at [1191, 453] on div "$16,539.75" at bounding box center [1098, 457] width 229 height 12
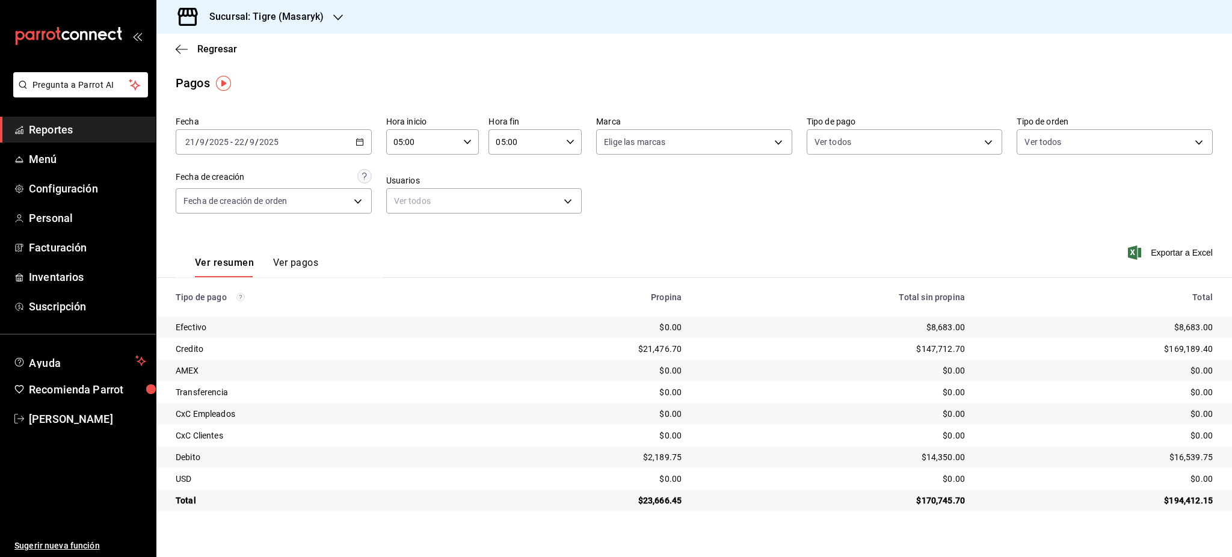
click at [641, 506] on div "$23,666.45" at bounding box center [587, 501] width 190 height 12
click at [653, 503] on div "$23,666.45" at bounding box center [587, 501] width 190 height 12
click at [364, 143] on div "[DATE] [DATE] - [DATE] [DATE]" at bounding box center [274, 141] width 196 height 25
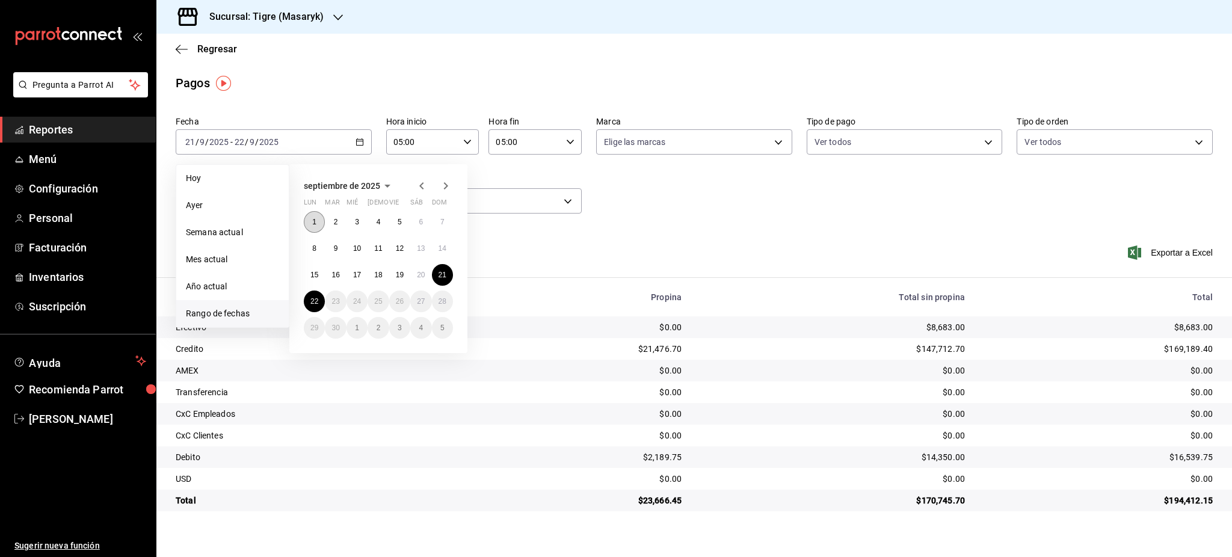
click at [313, 215] on button "1" at bounding box center [314, 222] width 21 height 22
click at [303, 301] on div "[DATE] lun mar mié jue vie sáb dom 1 2 3 4 5 6 7 8 9 10 11 12 13 14 15 16 17 18…" at bounding box center [378, 258] width 178 height 189
click at [310, 303] on abbr "22" at bounding box center [314, 301] width 8 height 8
type input "00:00"
type input "23:59"
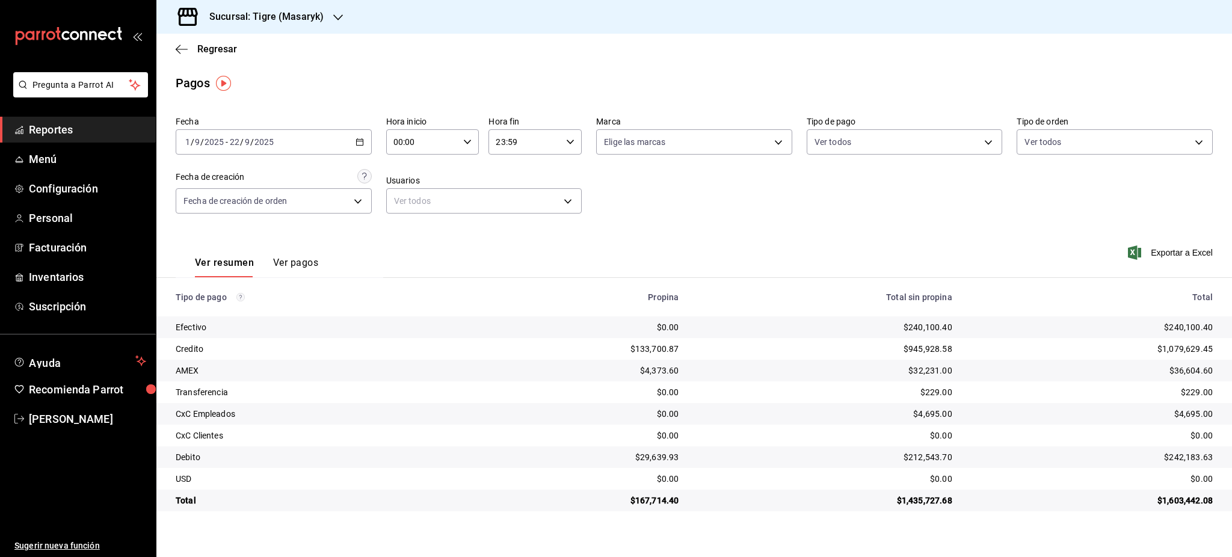
click at [365, 140] on div "[DATE] [DATE] - [DATE] [DATE]" at bounding box center [274, 141] width 196 height 25
drag, startPoint x: 645, startPoint y: 227, endPoint x: 640, endPoint y: 222, distance: 7.2
click at [645, 226] on div "Fecha [DATE] [DATE] - [DATE] [DATE] Hora inicio 00:00 Hora inicio Hora fin 23:5…" at bounding box center [694, 311] width 1076 height 400
click at [474, 140] on div "00:00 Hora inicio" at bounding box center [432, 141] width 93 height 25
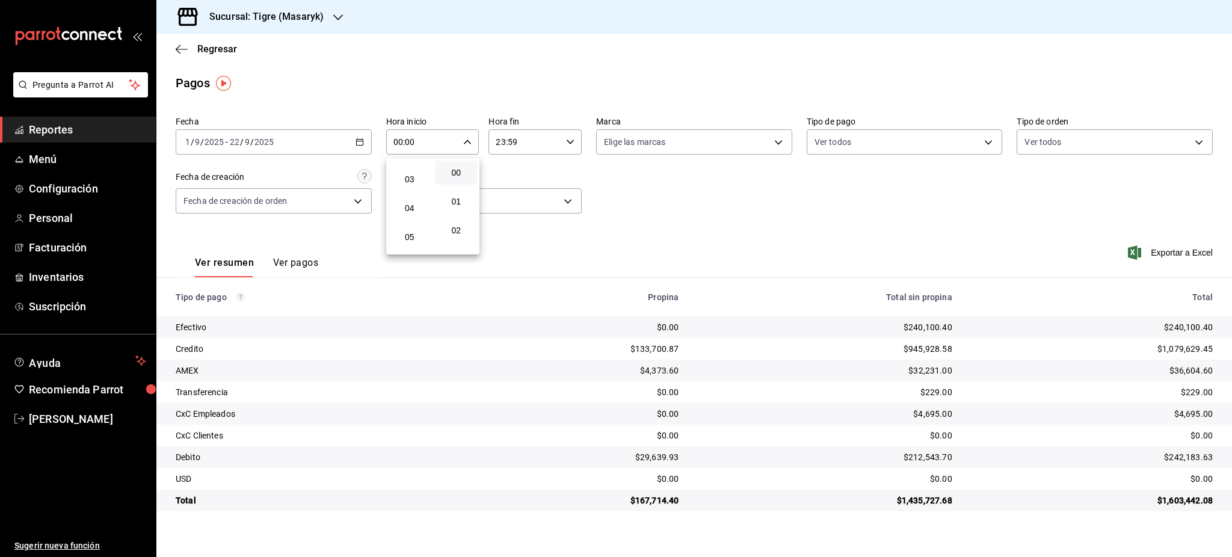
click at [413, 227] on button "05" at bounding box center [410, 237] width 42 height 24
type input "05:00"
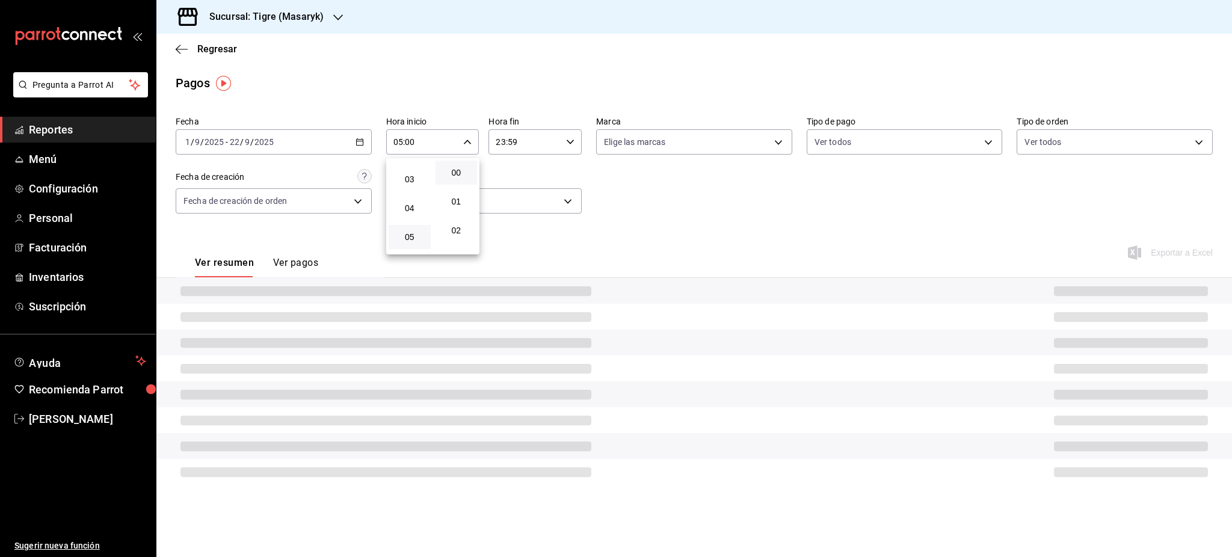
click at [566, 151] on div at bounding box center [616, 278] width 1232 height 557
click at [569, 144] on div "00 01 02 03 04 05 06 07 08 09 10 11 12 13 14 15 16 17 18 19 20 21 22 23 00 01 0…" at bounding box center [616, 281] width 1232 height 554
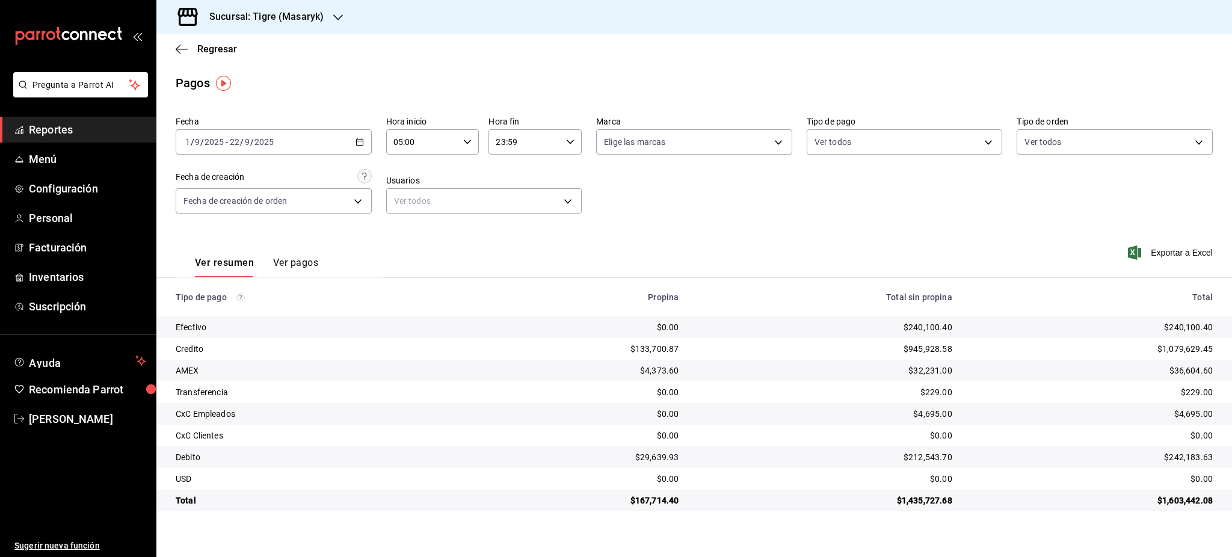
click at [578, 141] on div "23:59 Hora fin" at bounding box center [535, 141] width 93 height 25
click at [513, 207] on button "05" at bounding box center [512, 202] width 42 height 24
click at [562, 174] on span "00" at bounding box center [559, 173] width 28 height 10
type input "05:00"
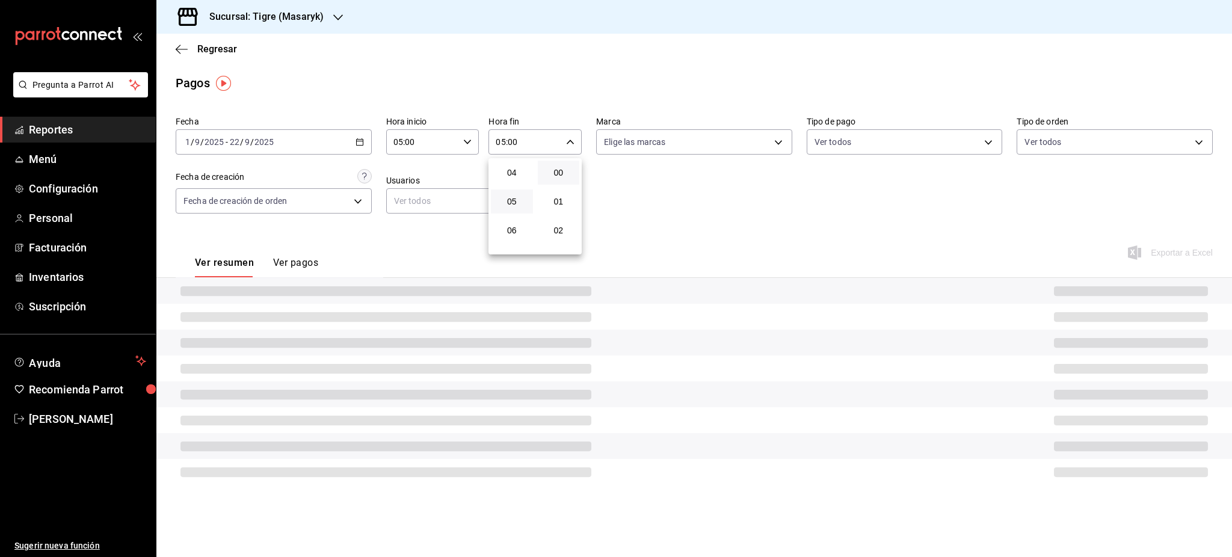
click at [693, 218] on div at bounding box center [616, 278] width 1232 height 557
